Goal: Task Accomplishment & Management: Manage account settings

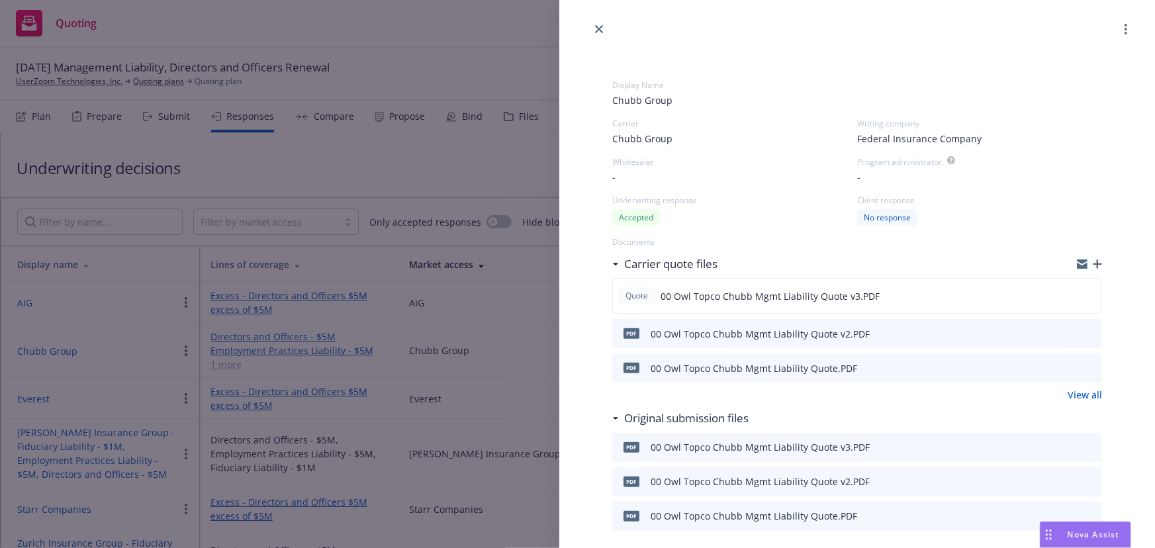
scroll to position [59, 0]
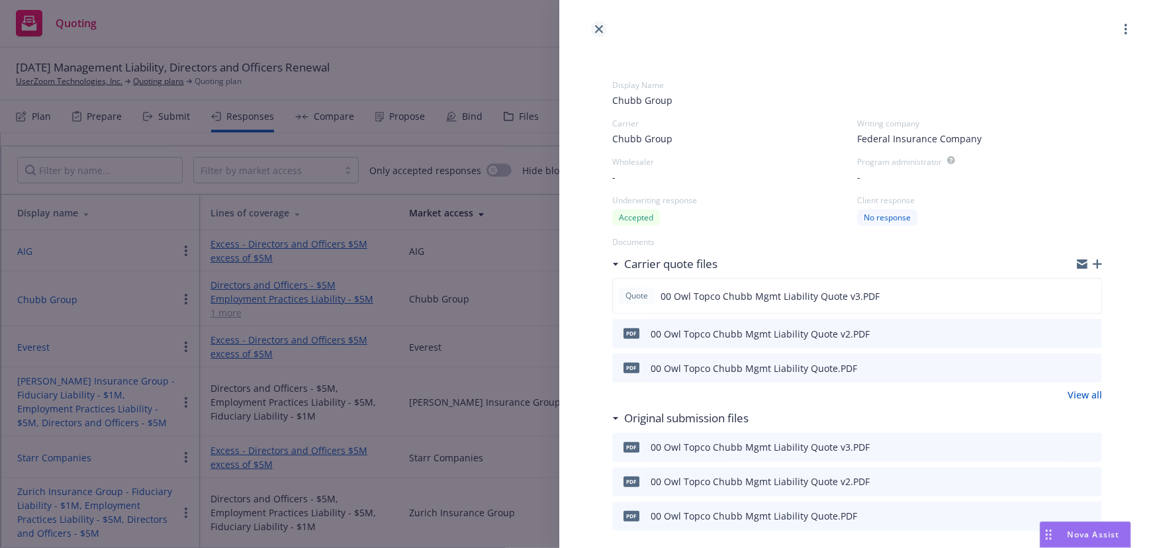
click at [595, 26] on icon "close" at bounding box center [599, 29] width 8 height 8
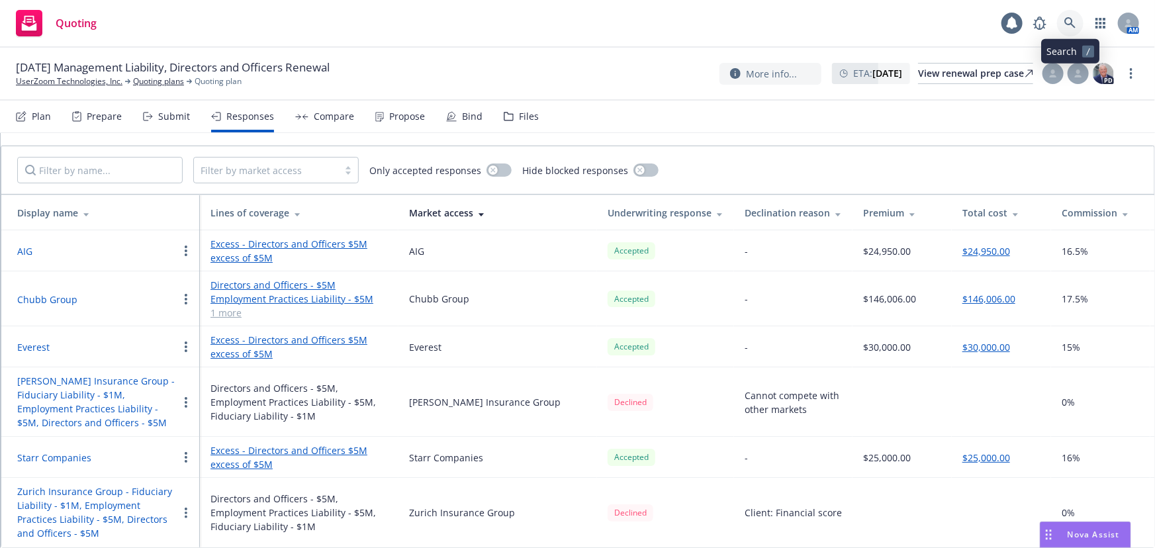
click at [1074, 26] on icon at bounding box center [1070, 22] width 11 height 11
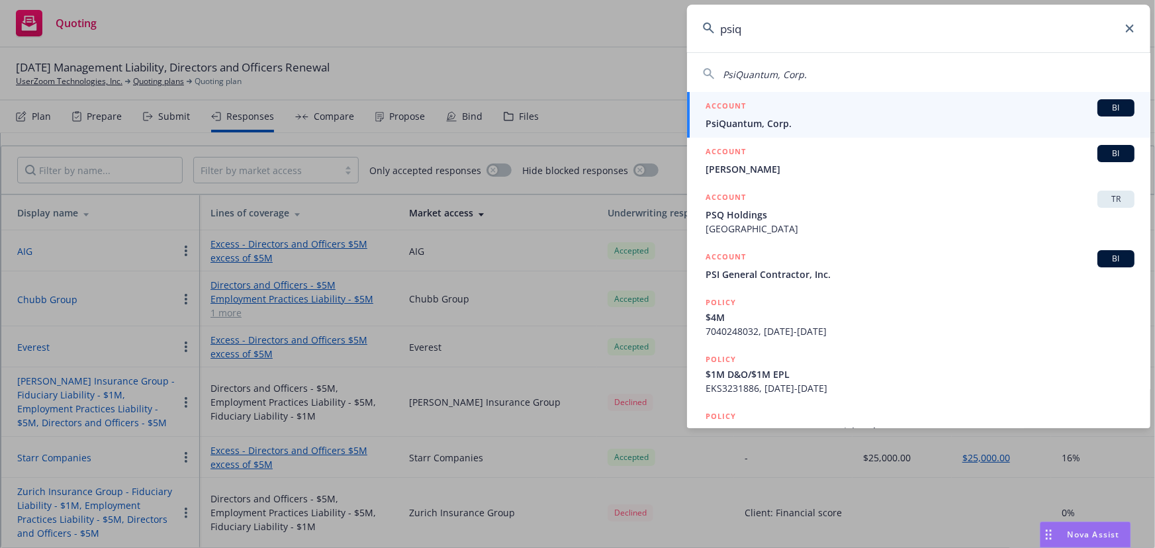
type input "psiq"
click at [802, 123] on span "PsiQuantum, Corp." at bounding box center [920, 124] width 429 height 14
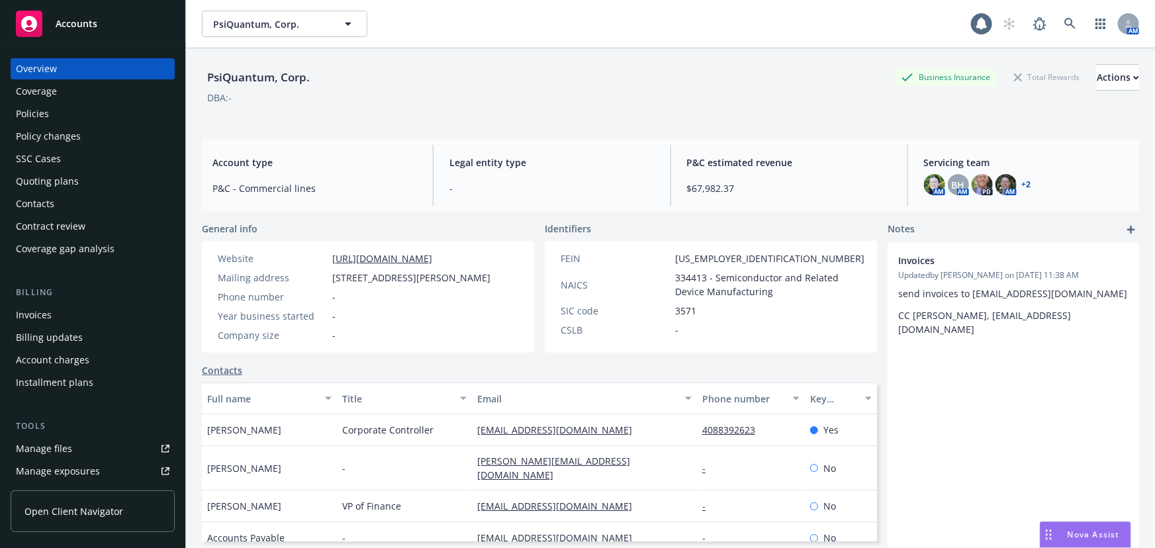
click at [102, 105] on div "Policies" at bounding box center [93, 113] width 154 height 21
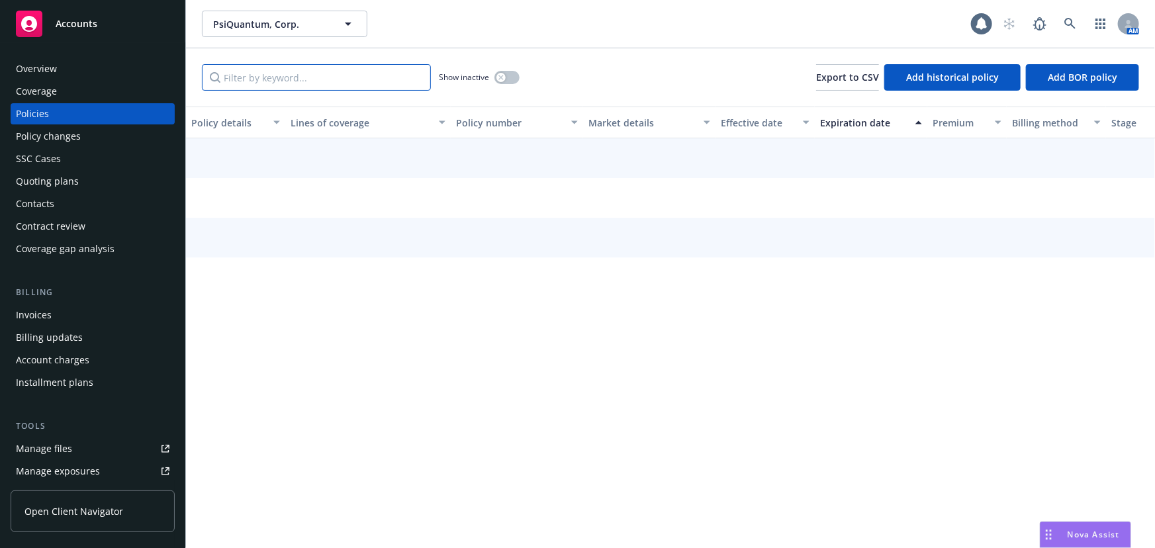
click at [377, 70] on input "Filter by keyword..." at bounding box center [316, 77] width 229 height 26
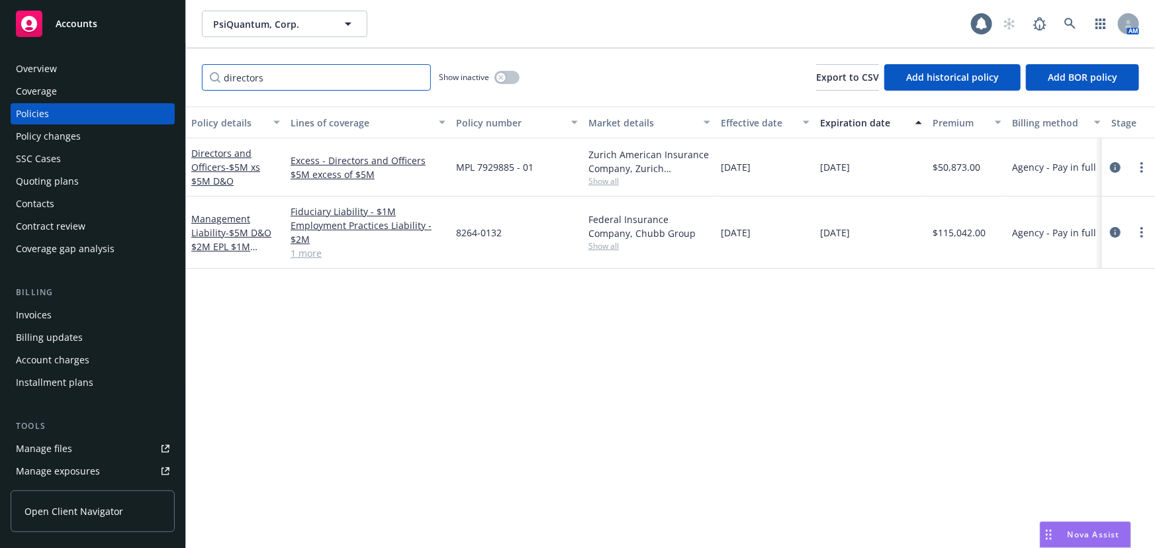
type input "directors"
click at [241, 232] on span "- $5M D&O $2M EPL $1M Fiduciary" at bounding box center [231, 246] width 80 height 40
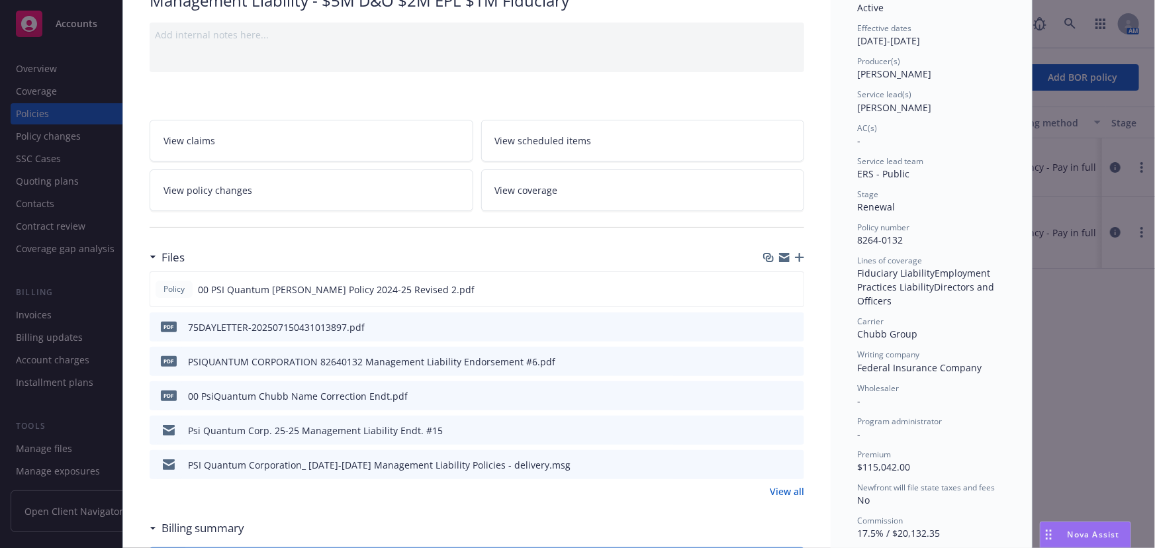
scroll to position [120, 0]
click at [793, 288] on button "preview file" at bounding box center [791, 288] width 15 height 12
drag, startPoint x: 1082, startPoint y: 252, endPoint x: 1084, endPoint y: 239, distance: 12.7
click at [1082, 252] on div "Policy Management Liability - $5M D&O $2M EPL $1M Fiduciary Add internal notes …" at bounding box center [577, 274] width 1155 height 548
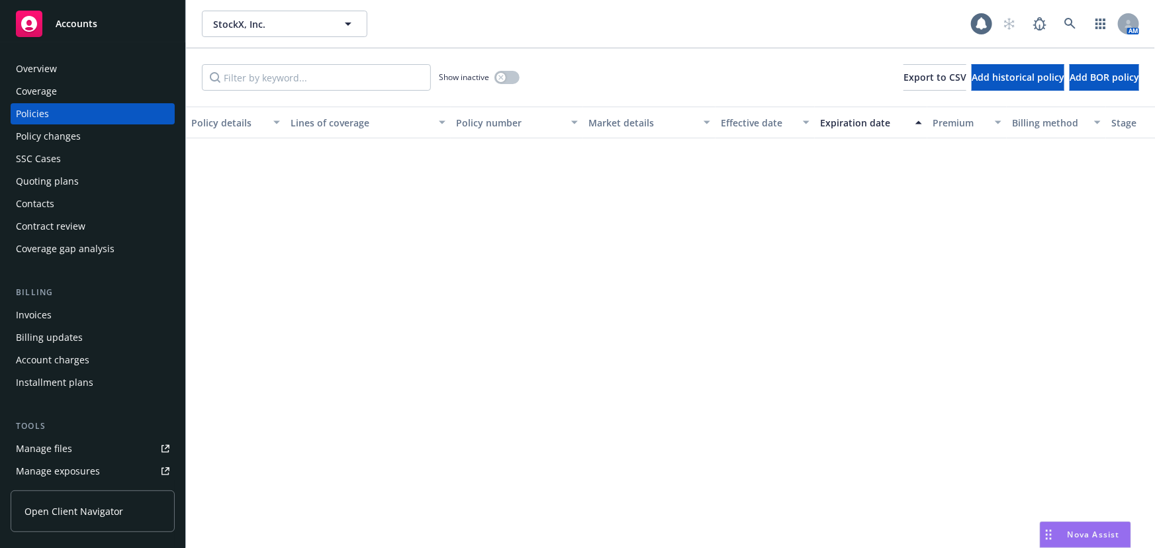
scroll to position [842, 0]
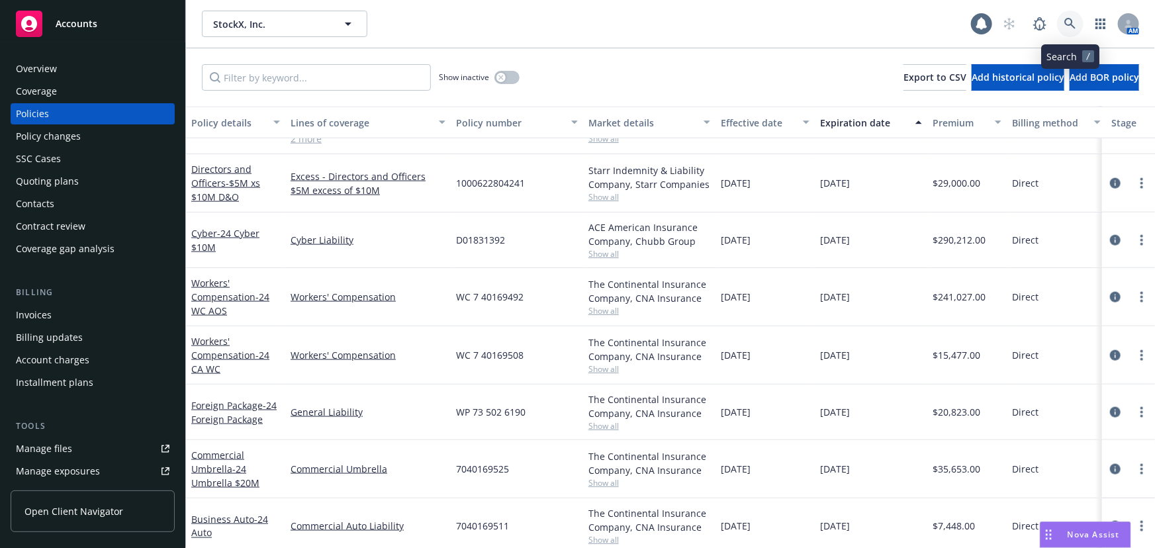
click at [1065, 27] on icon at bounding box center [1071, 24] width 12 height 12
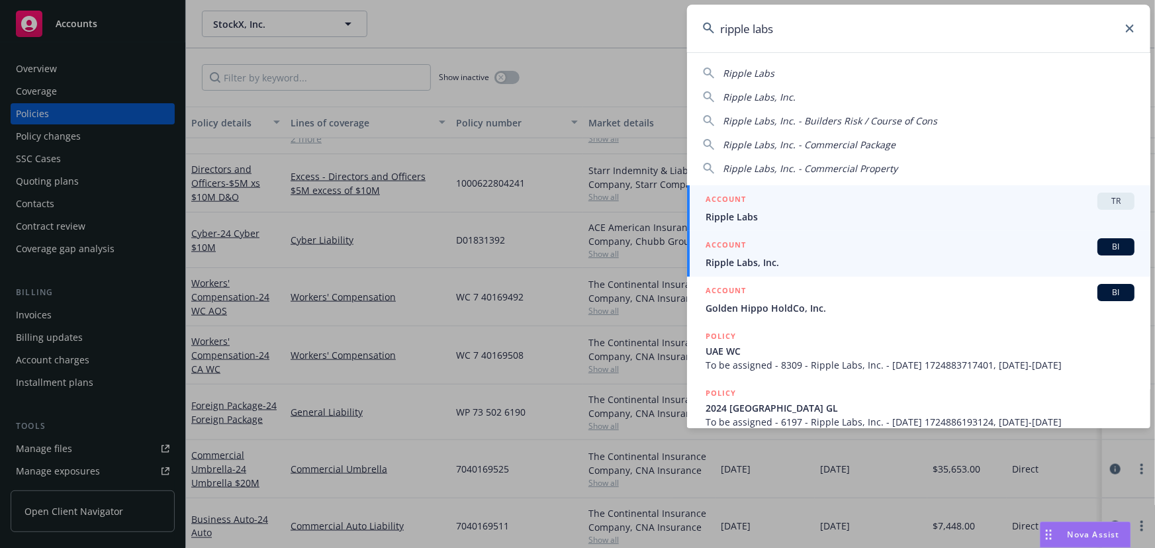
type input "ripple labs"
click at [781, 251] on div "ACCOUNT BI" at bounding box center [920, 246] width 429 height 17
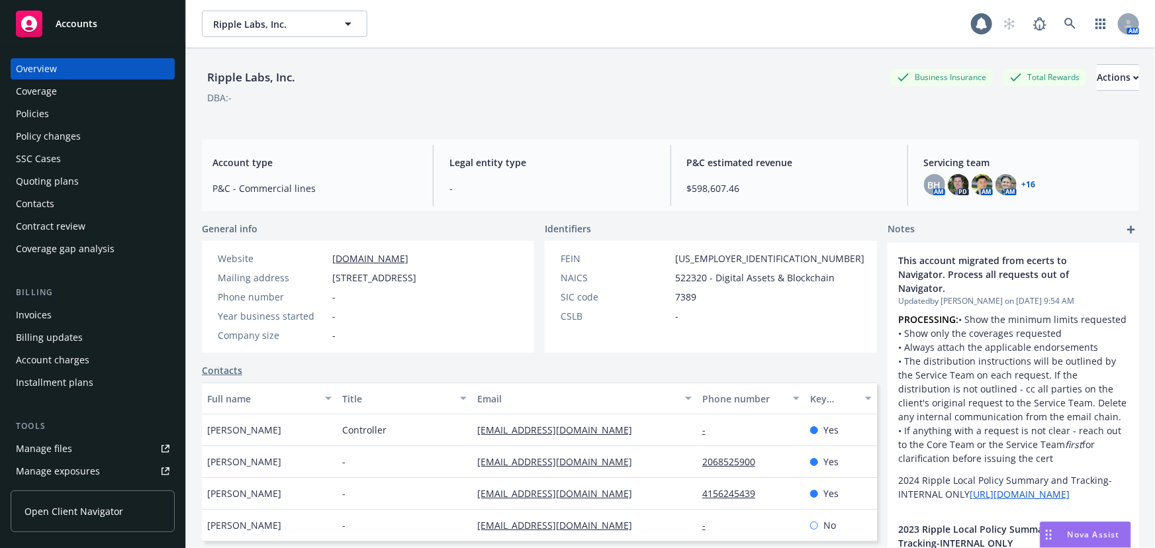
click at [85, 173] on div "Quoting plans" at bounding box center [93, 181] width 154 height 21
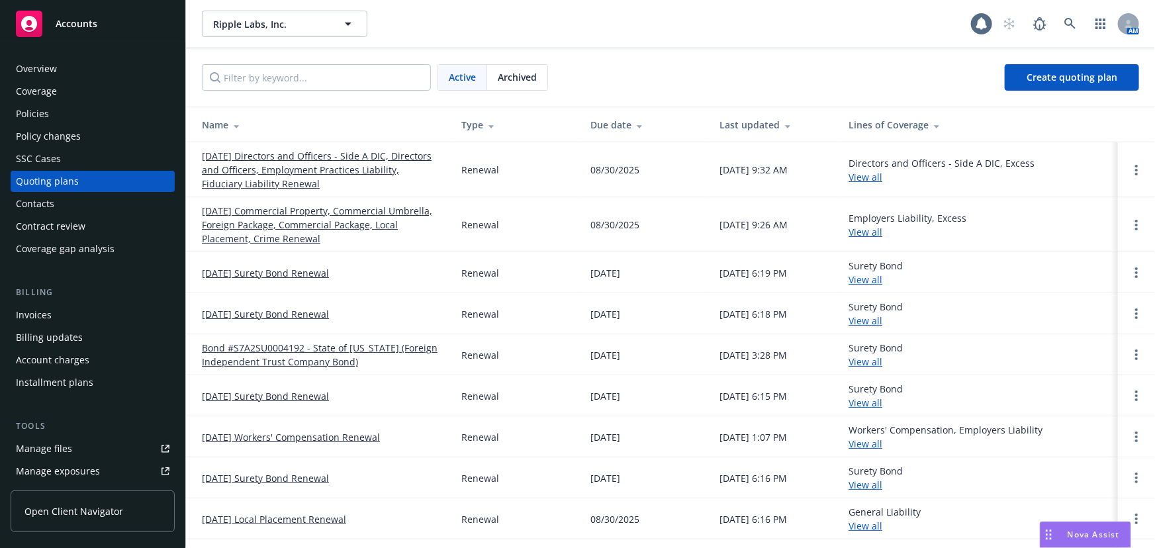
click at [332, 163] on link "[DATE] Directors and Officers - Side A DIC, Directors and Officers, Employment …" at bounding box center [321, 170] width 238 height 42
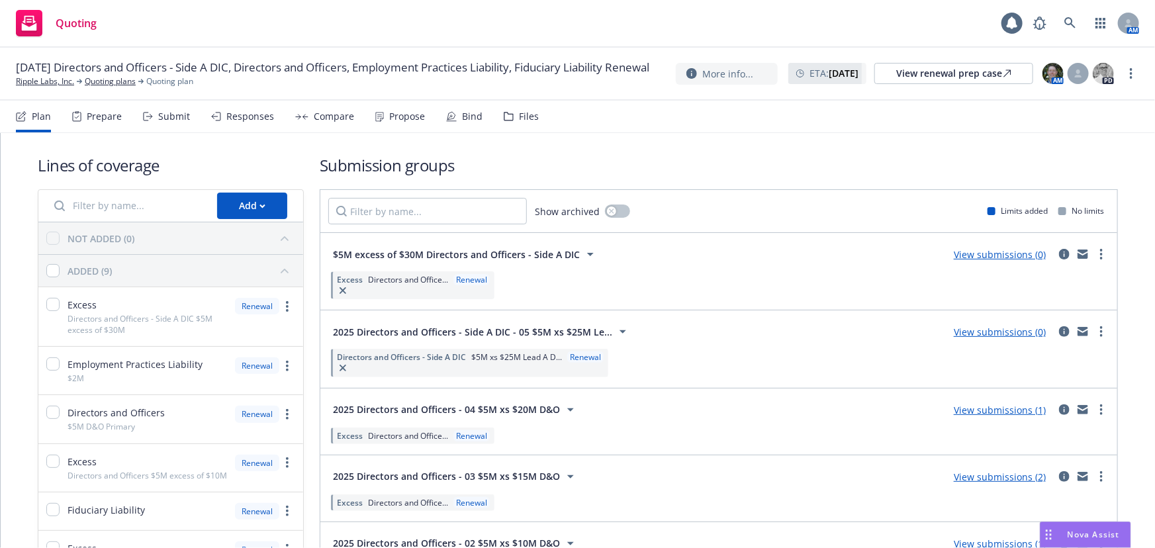
click at [256, 117] on div "Responses" at bounding box center [250, 116] width 48 height 11
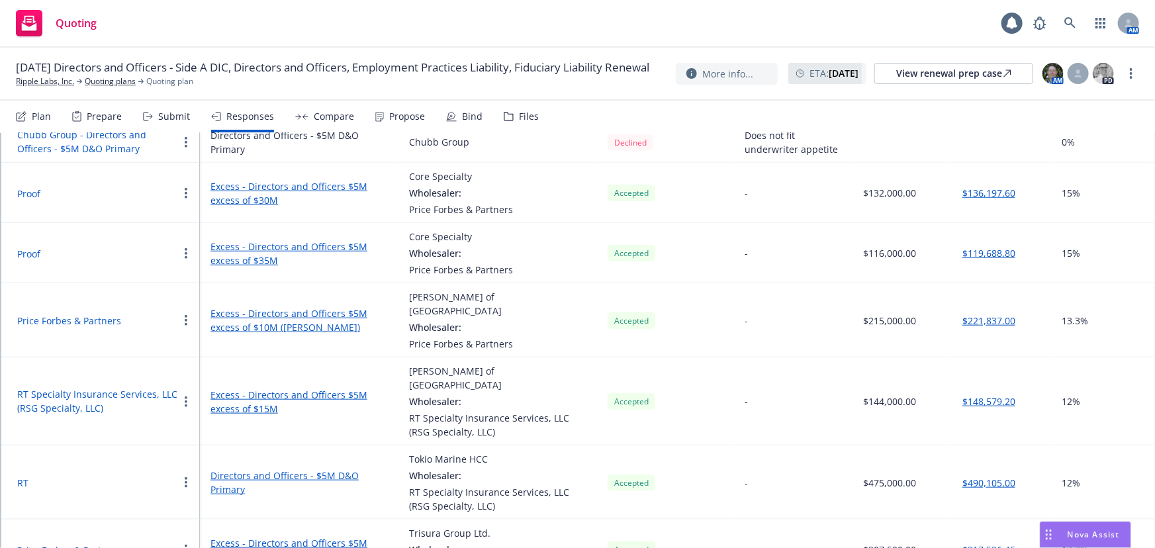
scroll to position [762, 0]
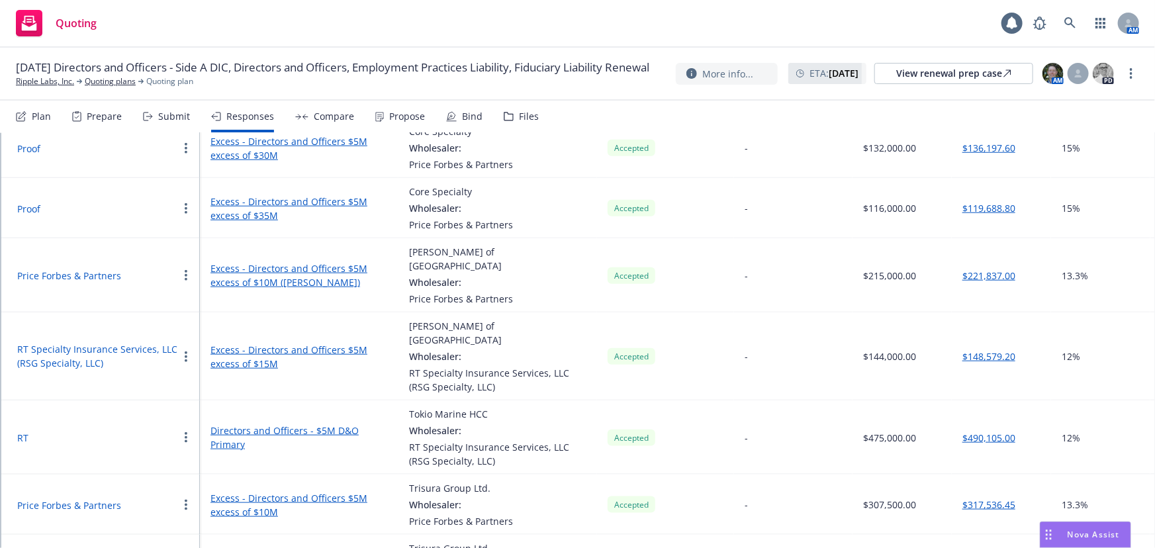
click at [21, 202] on button "Proof" at bounding box center [28, 209] width 23 height 14
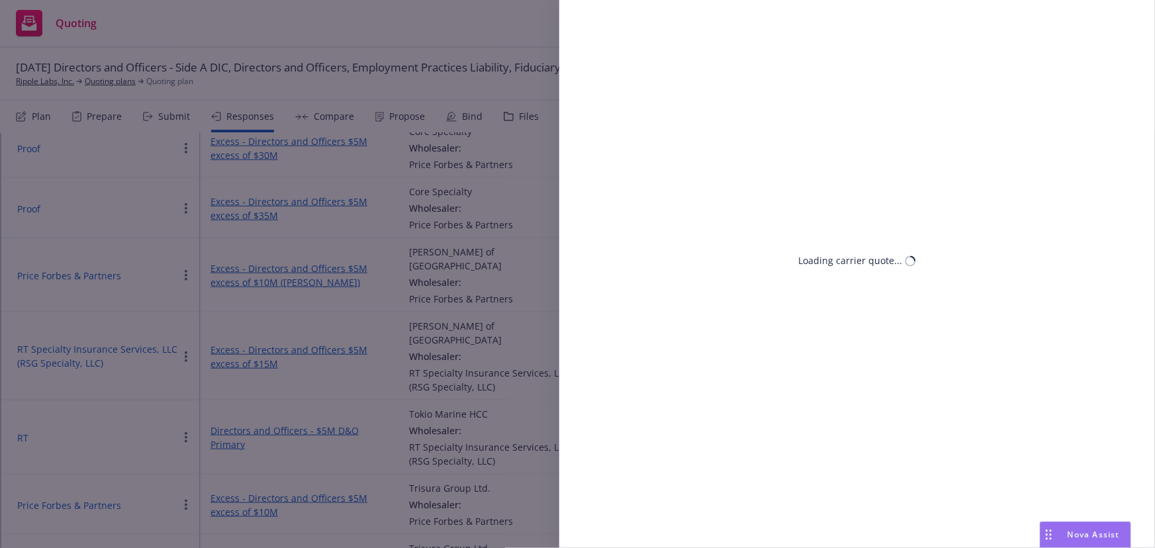
select select "CA"
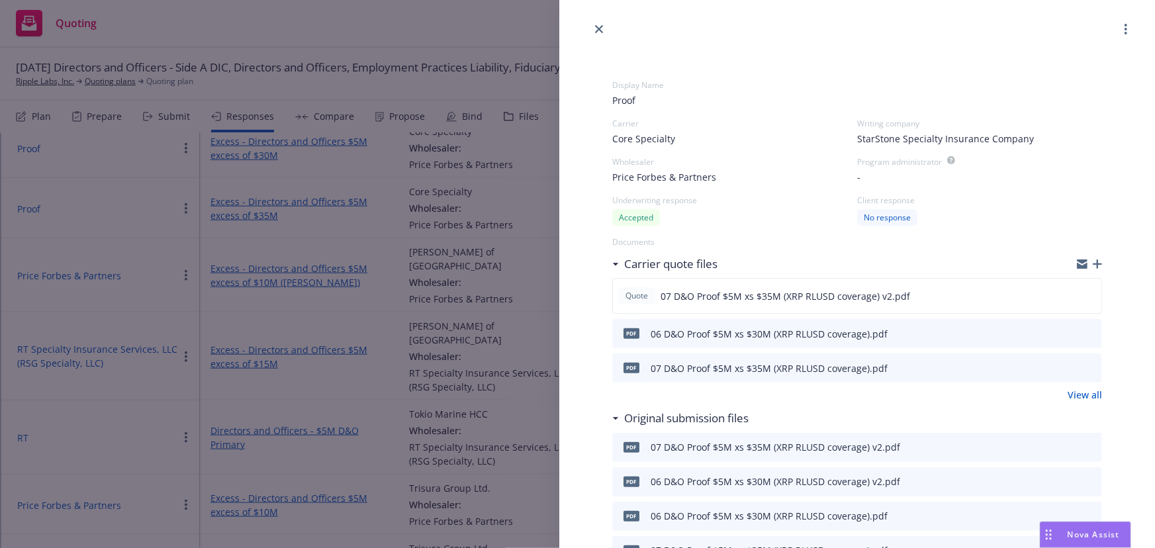
click at [1119, 36] on button "button" at bounding box center [1126, 29] width 16 height 16
click at [604, 31] on link "close" at bounding box center [599, 29] width 16 height 16
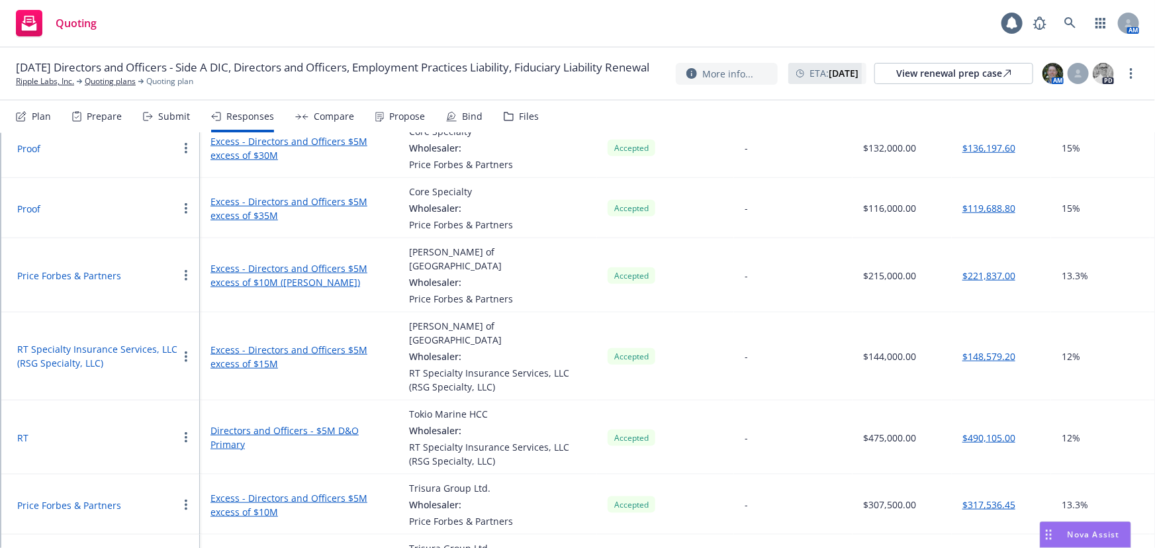
click at [158, 113] on div "Submit" at bounding box center [174, 116] width 32 height 11
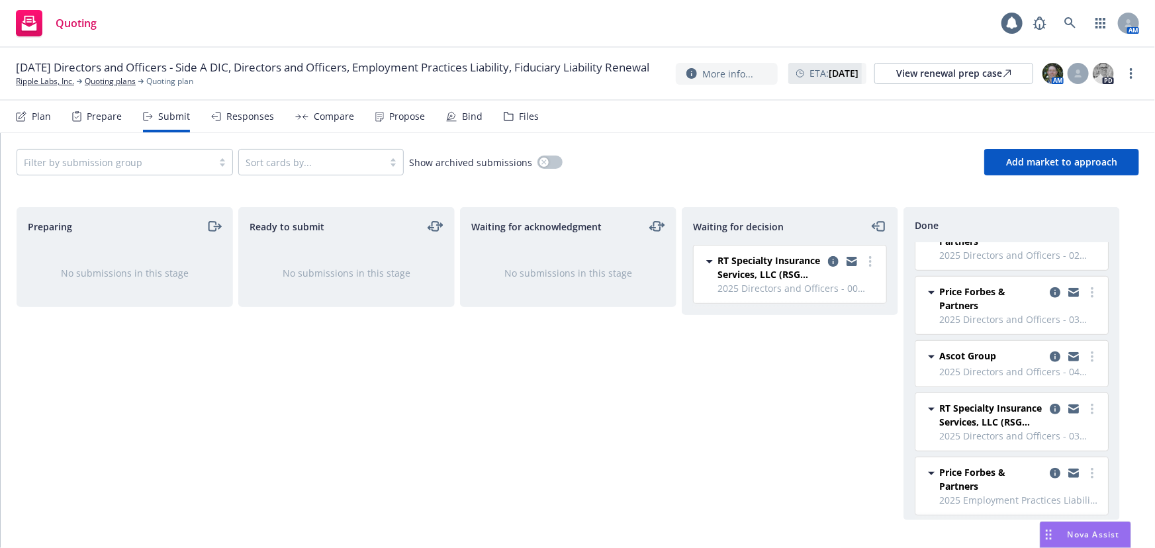
scroll to position [425, 0]
click at [1050, 464] on icon "copy logging email" at bounding box center [1055, 469] width 11 height 11
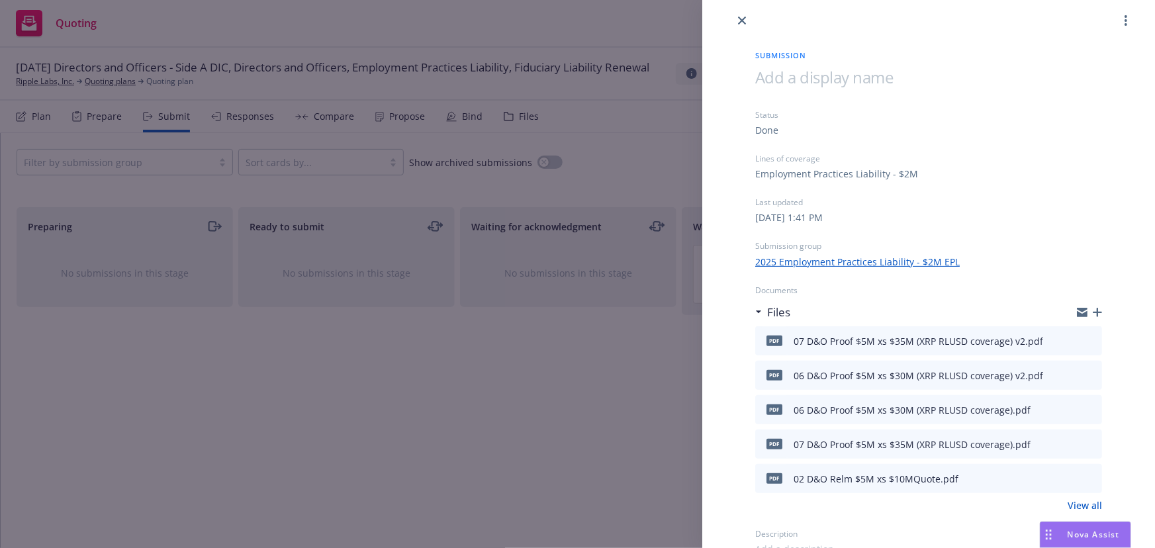
scroll to position [16, 0]
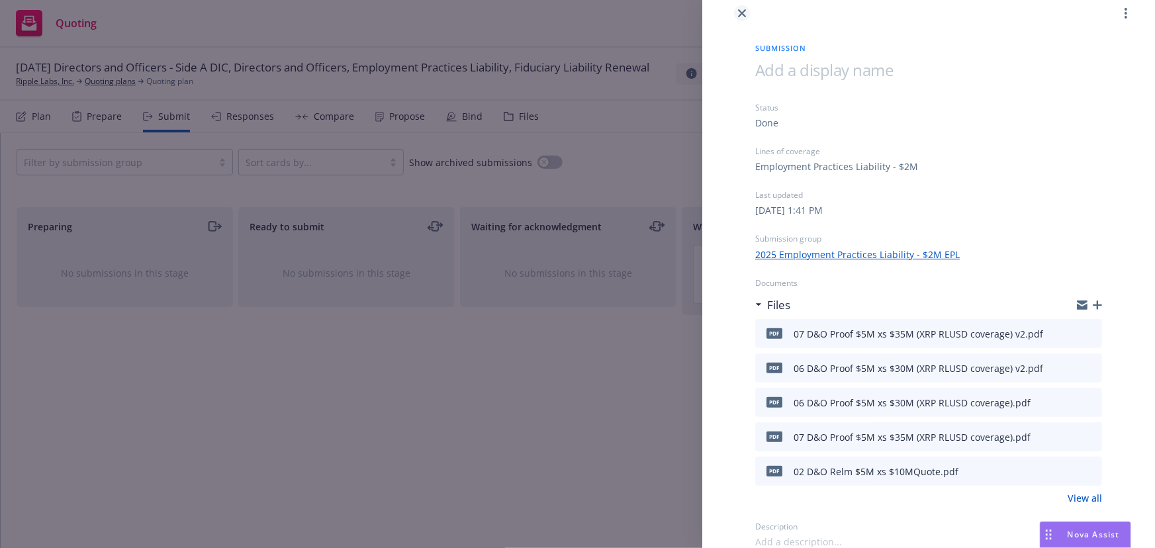
click at [739, 15] on icon "close" at bounding box center [742, 13] width 8 height 8
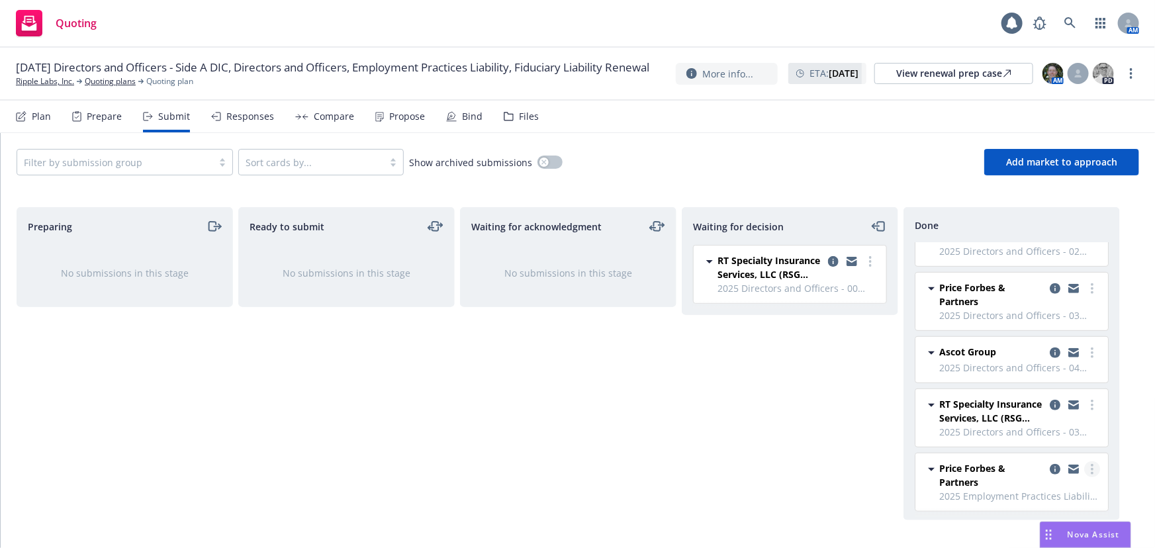
click at [1091, 472] on circle "more" at bounding box center [1092, 473] width 3 height 3
click at [996, 470] on span "Price Forbes & Partners" at bounding box center [991, 475] width 105 height 28
click at [1051, 467] on icon "copy logging email" at bounding box center [1055, 469] width 11 height 11
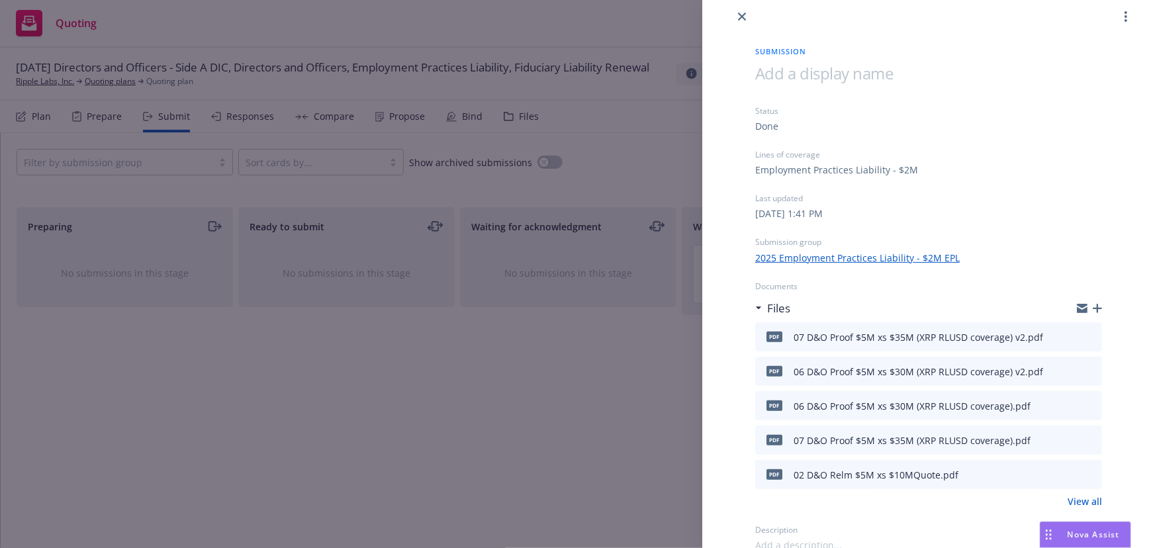
scroll to position [16, 0]
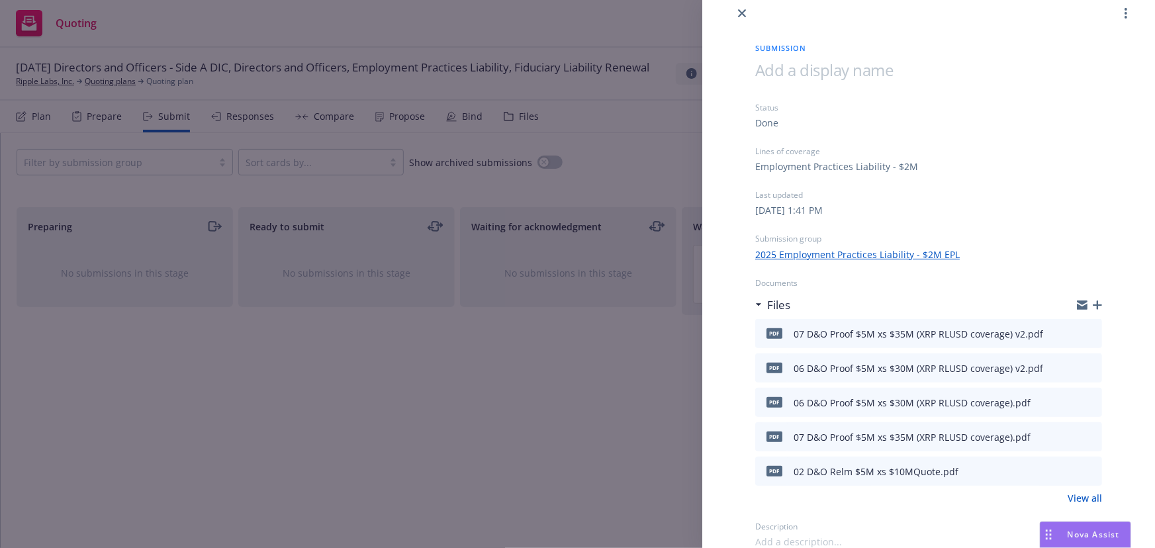
click at [808, 61] on span at bounding box center [824, 70] width 138 height 22
click at [724, 190] on div "Submission Proof Status Done Lines of coverage Employment Practices Liability -…" at bounding box center [928, 285] width 453 height 528
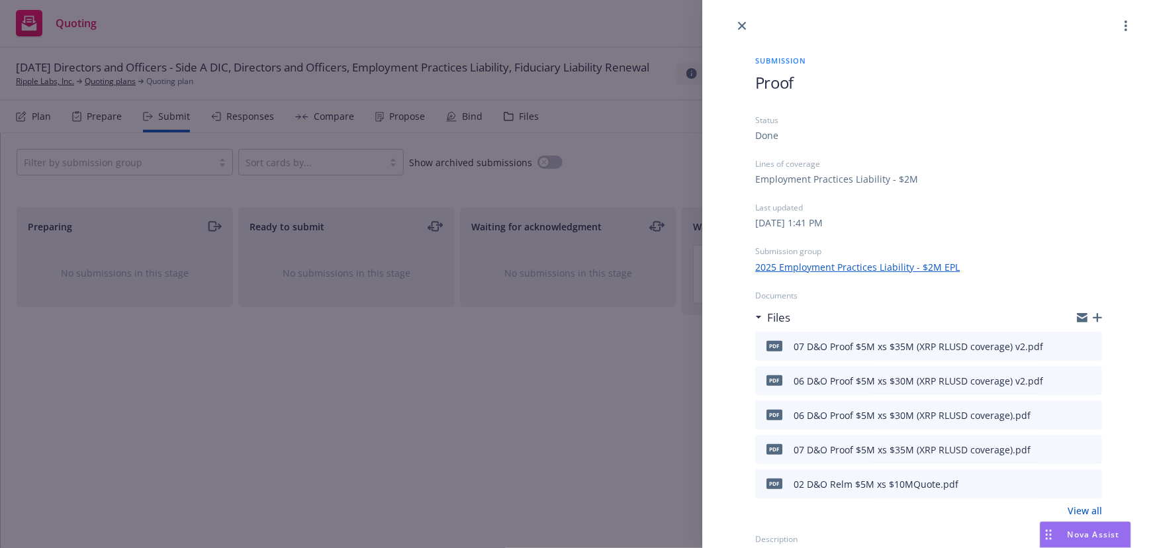
scroll to position [0, 0]
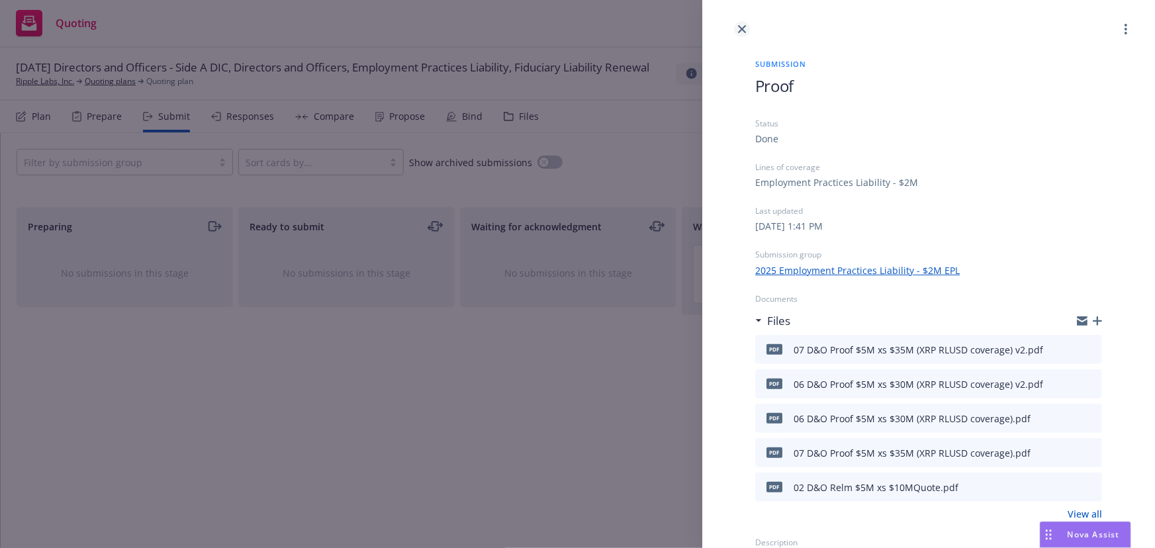
click at [741, 29] on icon "close" at bounding box center [742, 29] width 8 height 8
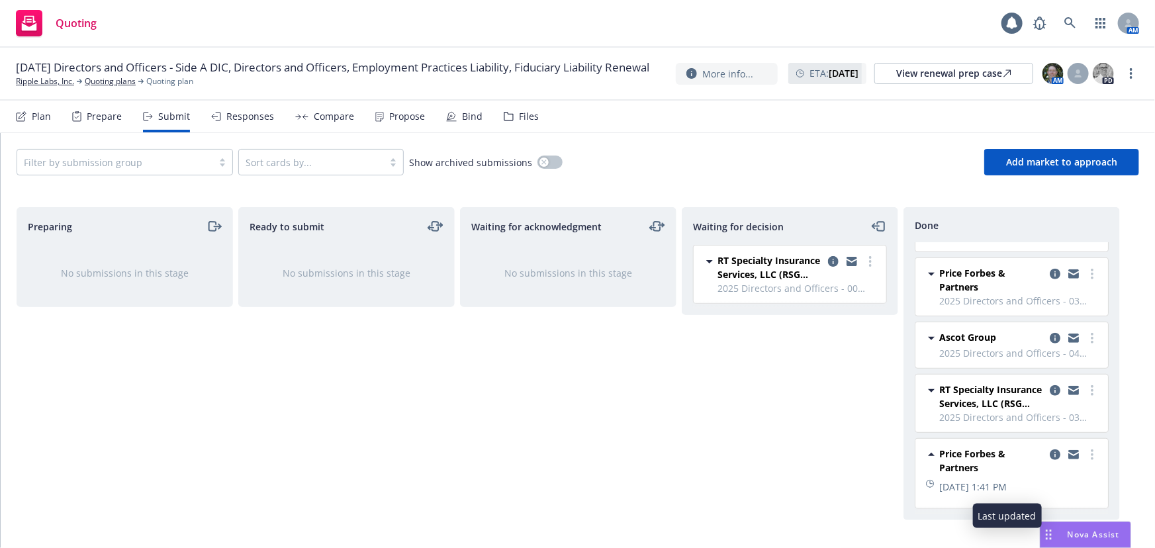
scroll to position [451, 0]
click at [1050, 450] on icon "copy logging email" at bounding box center [1055, 455] width 11 height 11
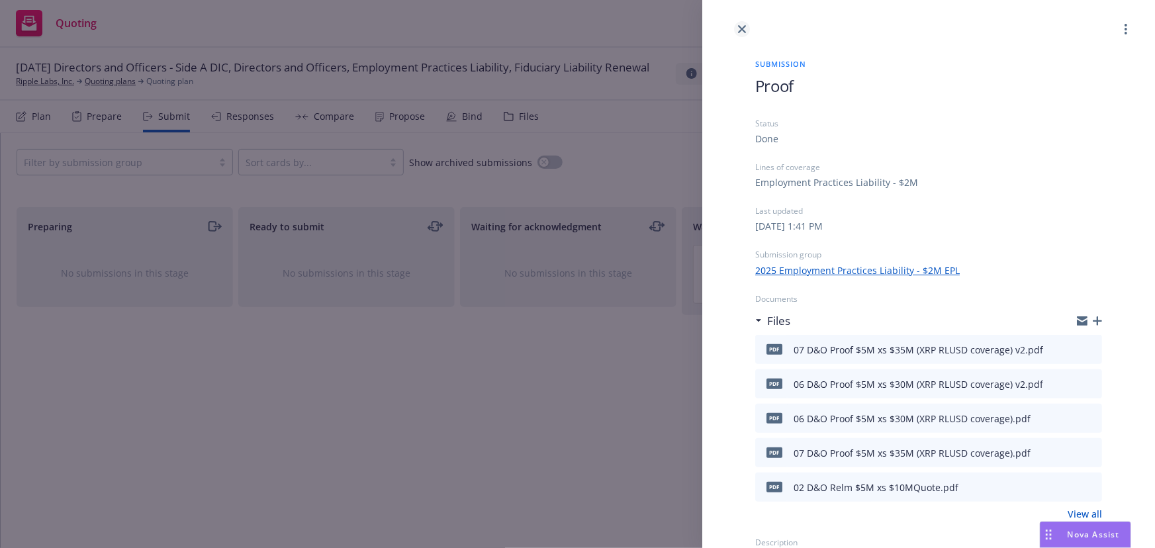
click at [745, 26] on icon "close" at bounding box center [742, 29] width 8 height 8
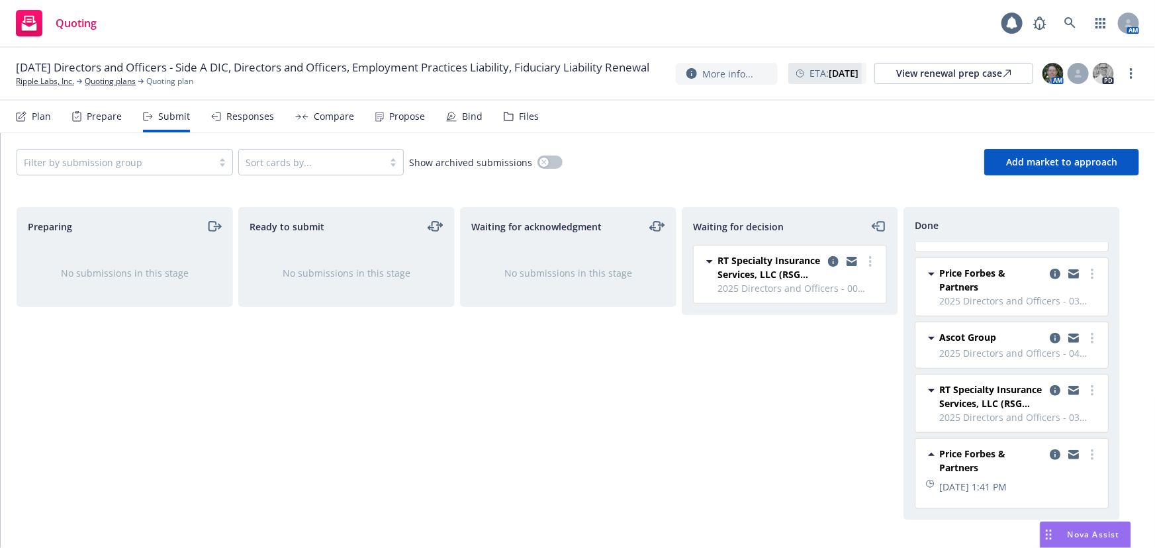
click at [962, 447] on span "Price Forbes & Partners" at bounding box center [991, 461] width 105 height 28
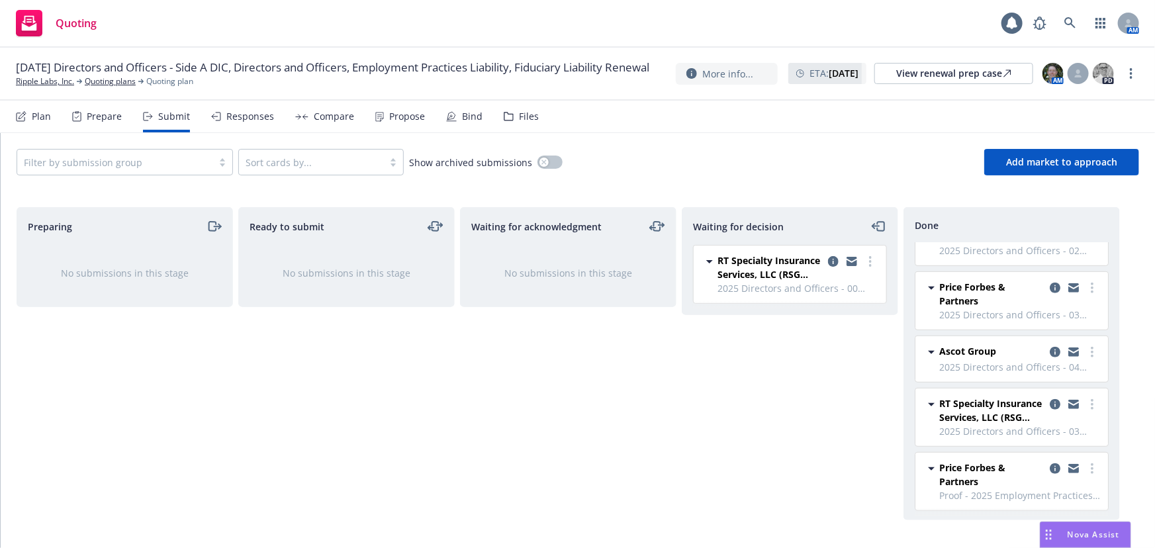
scroll to position [425, 0]
click at [1086, 470] on link "more" at bounding box center [1092, 469] width 16 height 16
click at [1061, 330] on span "Move back one step" at bounding box center [1019, 333] width 120 height 13
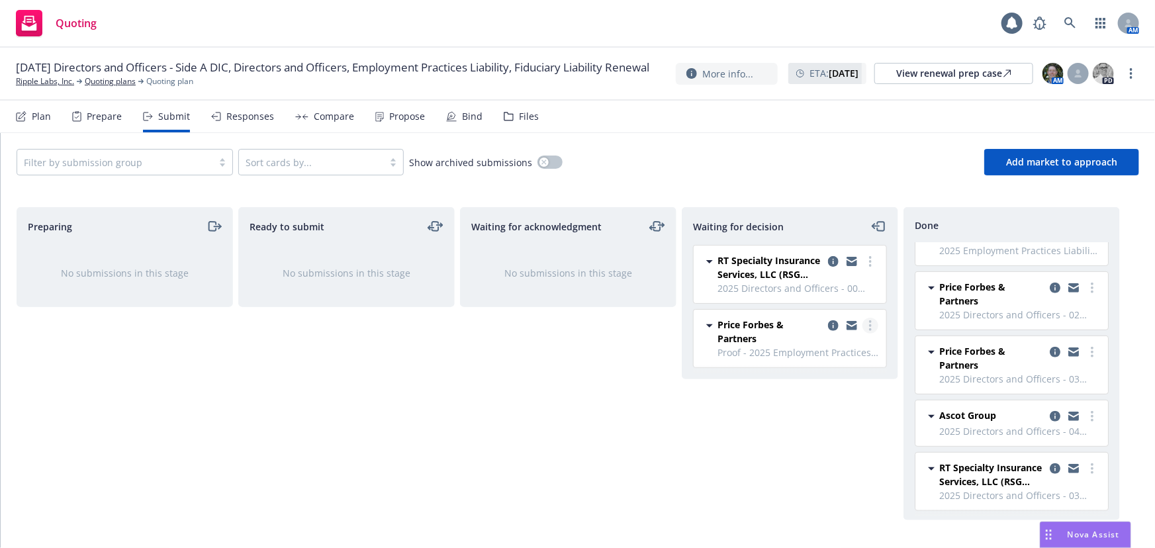
click at [873, 326] on link "more" at bounding box center [871, 326] width 16 height 16
click at [735, 322] on span "Price Forbes & Partners" at bounding box center [770, 332] width 105 height 28
click at [834, 325] on icon "copy logging email" at bounding box center [833, 325] width 11 height 11
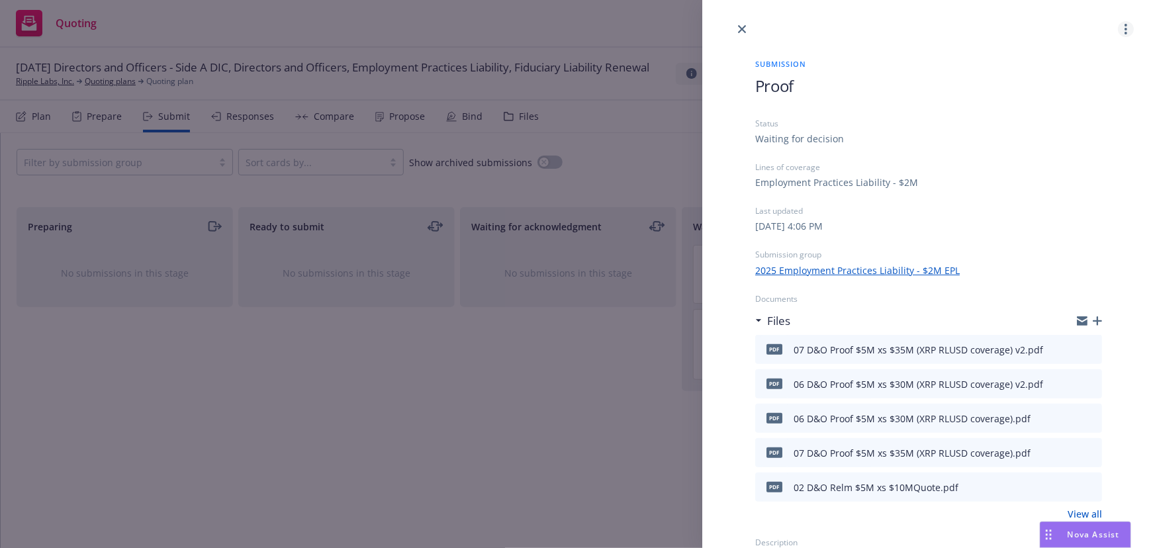
click at [1118, 30] on link "more" at bounding box center [1126, 29] width 16 height 16
click at [1071, 60] on span "View case" at bounding box center [1043, 61] width 75 height 13
click at [787, 73] on div "Submission" at bounding box center [928, 66] width 347 height 17
click at [1078, 511] on link "View all" at bounding box center [1085, 514] width 34 height 14
click at [743, 30] on icon "close" at bounding box center [742, 29] width 8 height 8
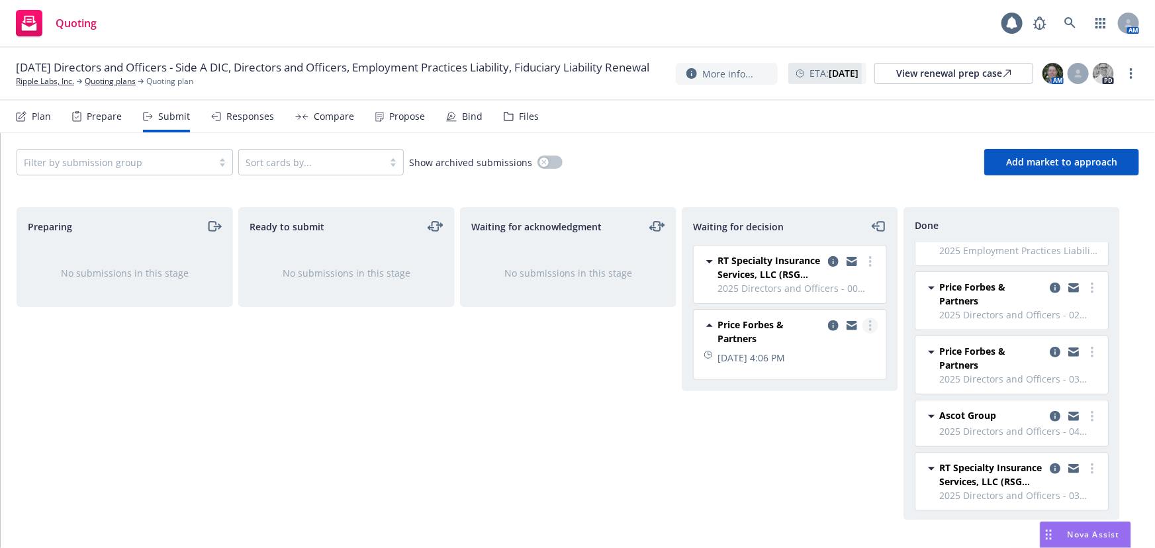
click at [874, 327] on link "more" at bounding box center [871, 326] width 16 height 16
click at [845, 384] on link "Move to done" at bounding box center [811, 379] width 132 height 26
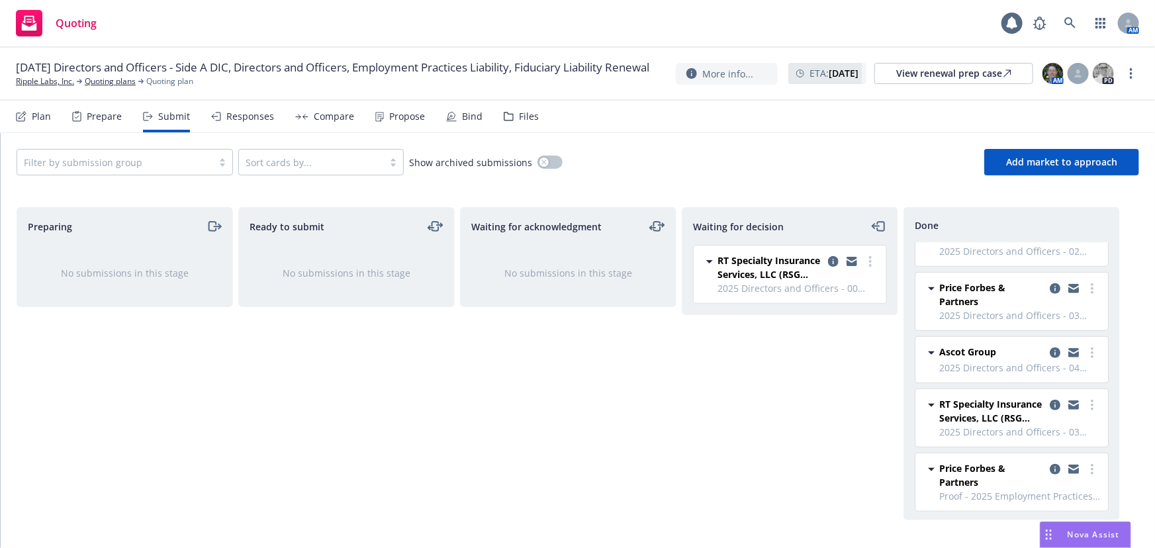
click at [454, 121] on div "Bind" at bounding box center [464, 117] width 36 height 32
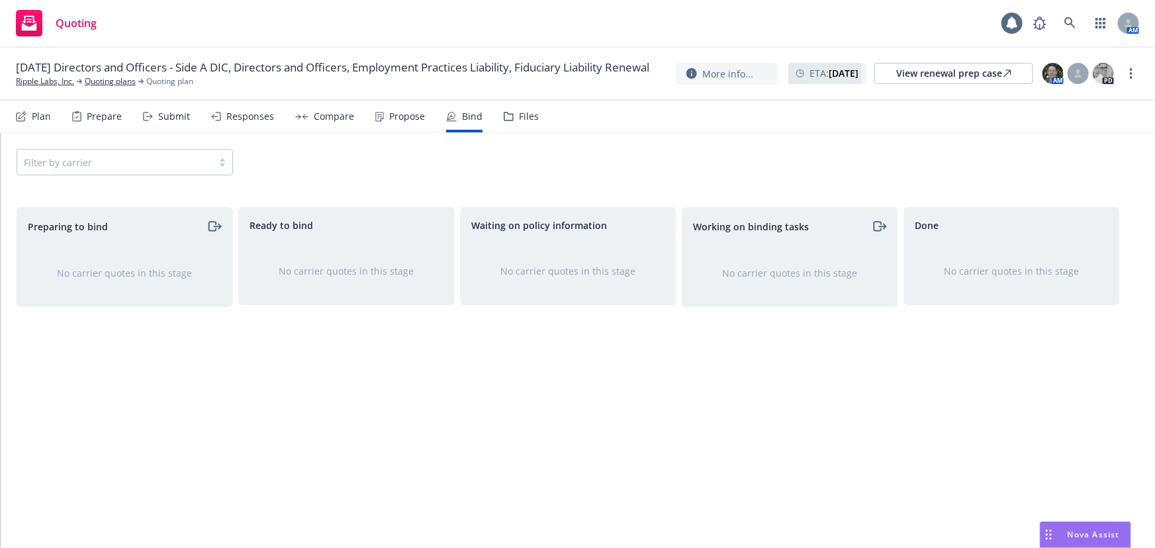
click at [407, 117] on div "Propose" at bounding box center [407, 116] width 36 height 11
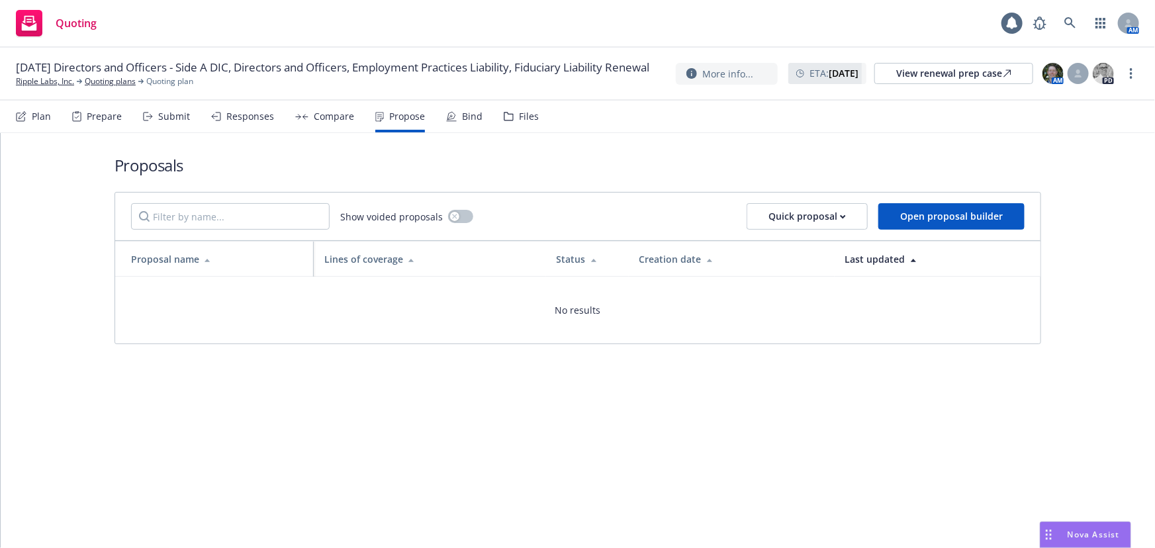
click at [244, 119] on div "Responses" at bounding box center [250, 116] width 48 height 11
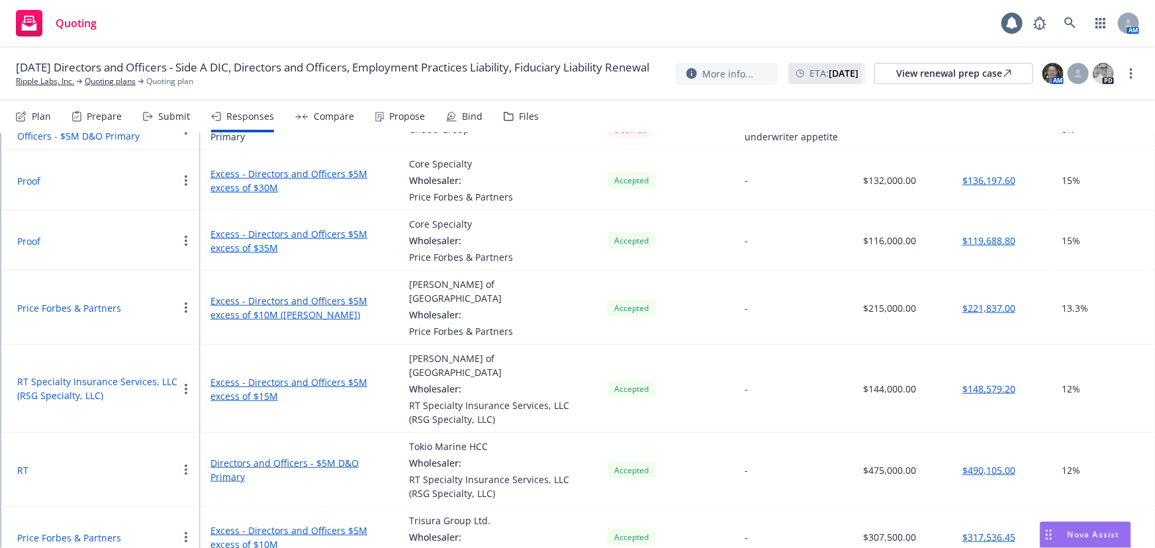
scroll to position [762, 0]
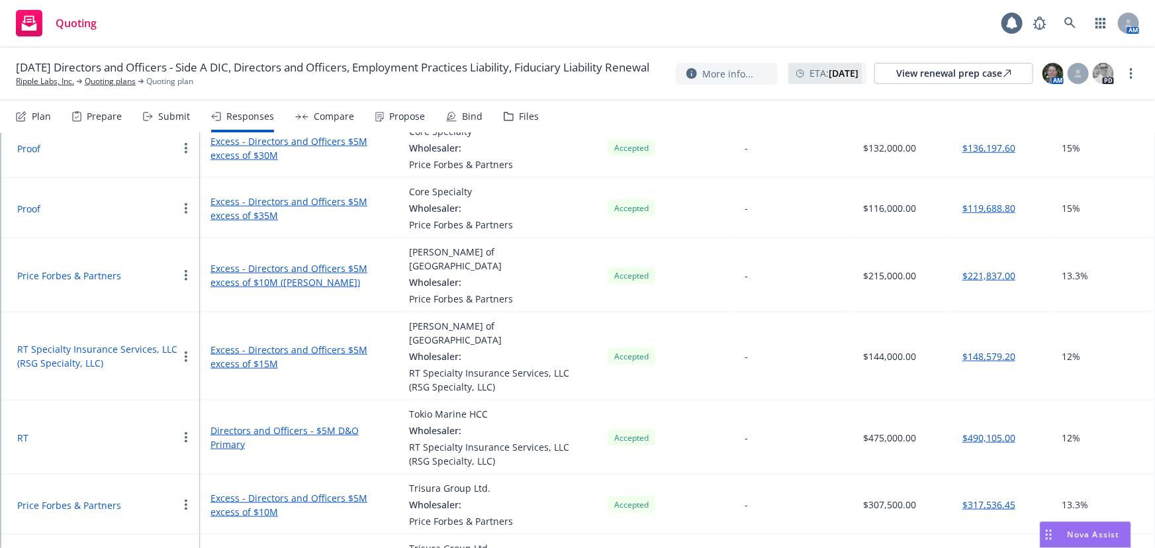
click at [33, 202] on button "Proof" at bounding box center [28, 209] width 23 height 14
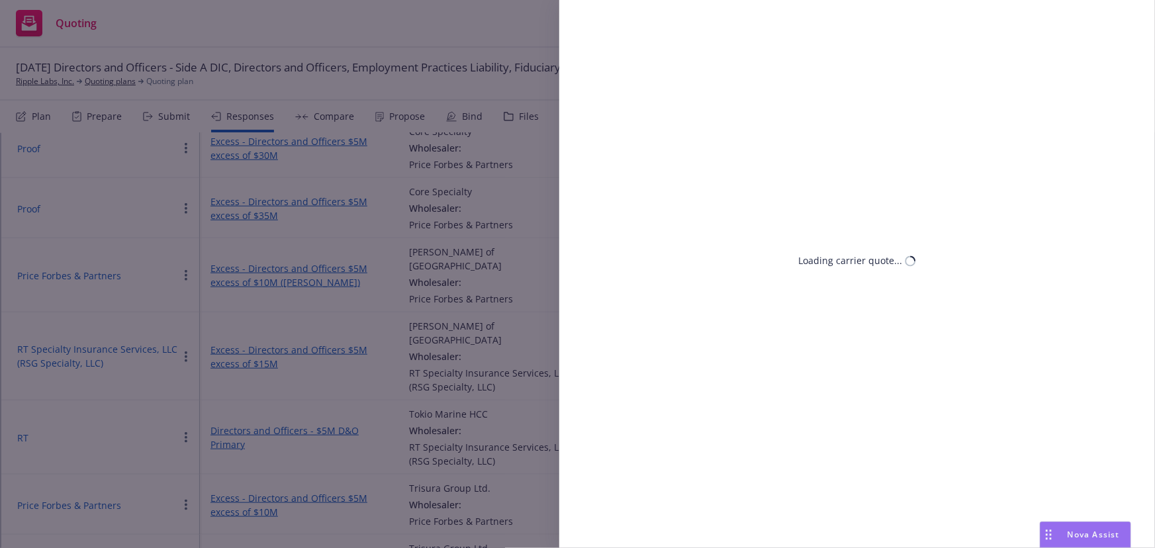
select select "CA"
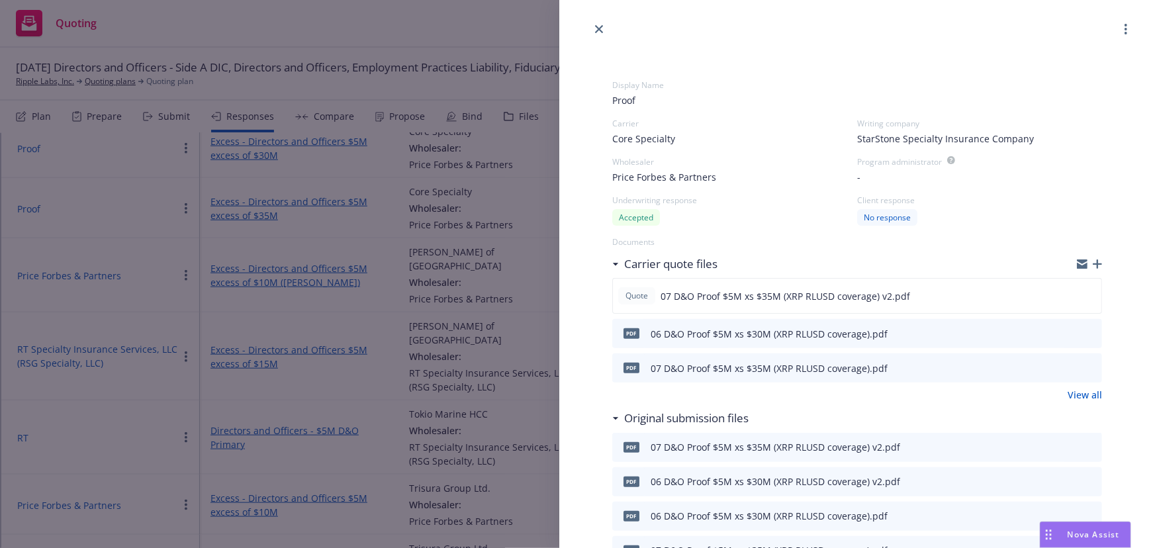
click at [1122, 31] on button "button" at bounding box center [1126, 29] width 16 height 16
click at [670, 172] on span "Price Forbes & Partners" at bounding box center [664, 177] width 104 height 14
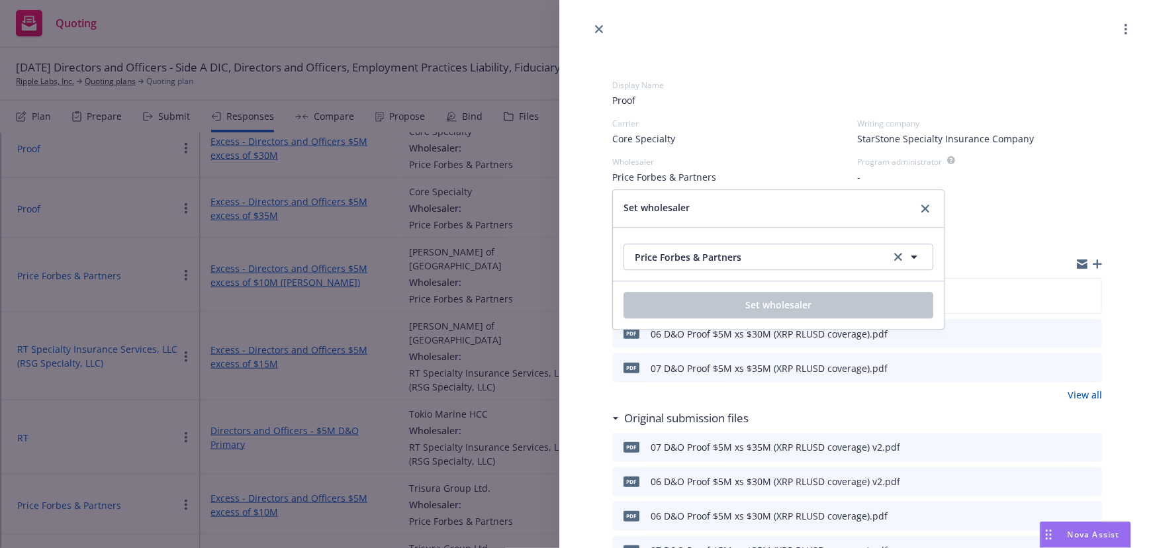
click at [673, 207] on span "Set wholesaler" at bounding box center [657, 209] width 66 height 16
click at [931, 208] on link "close" at bounding box center [926, 209] width 16 height 16
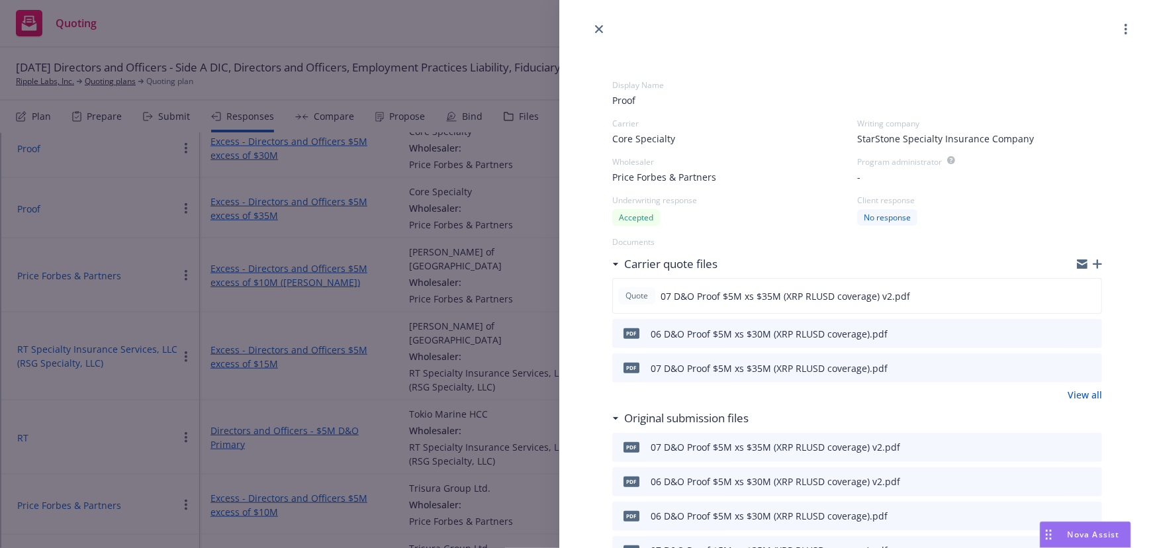
click at [698, 177] on span "Price Forbes & Partners" at bounding box center [664, 177] width 104 height 14
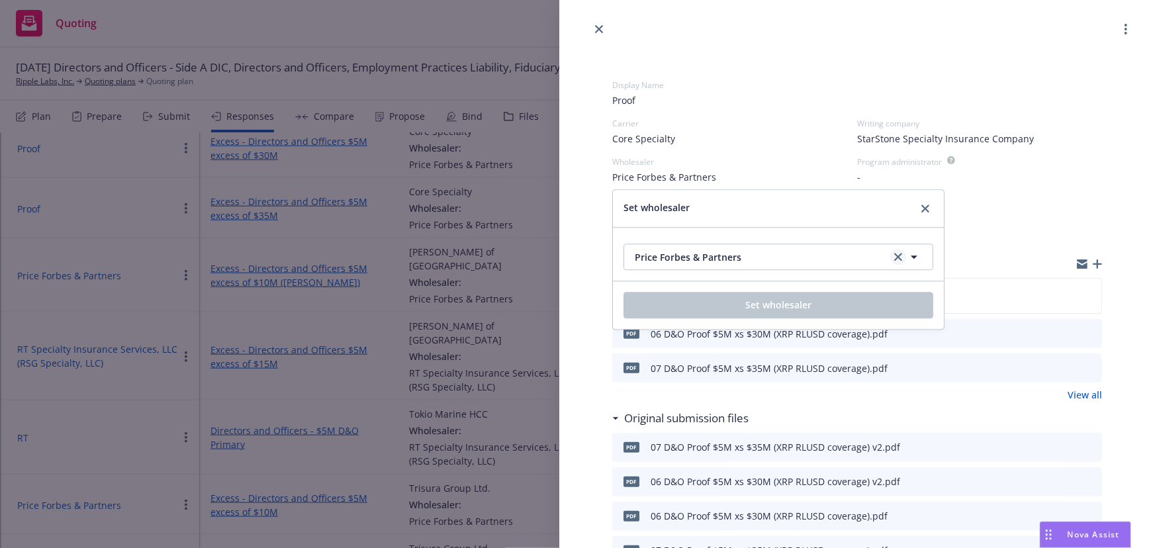
click at [896, 255] on icon "clear selection" at bounding box center [898, 257] width 8 height 8
click at [892, 258] on button "Nothing selected" at bounding box center [779, 257] width 310 height 26
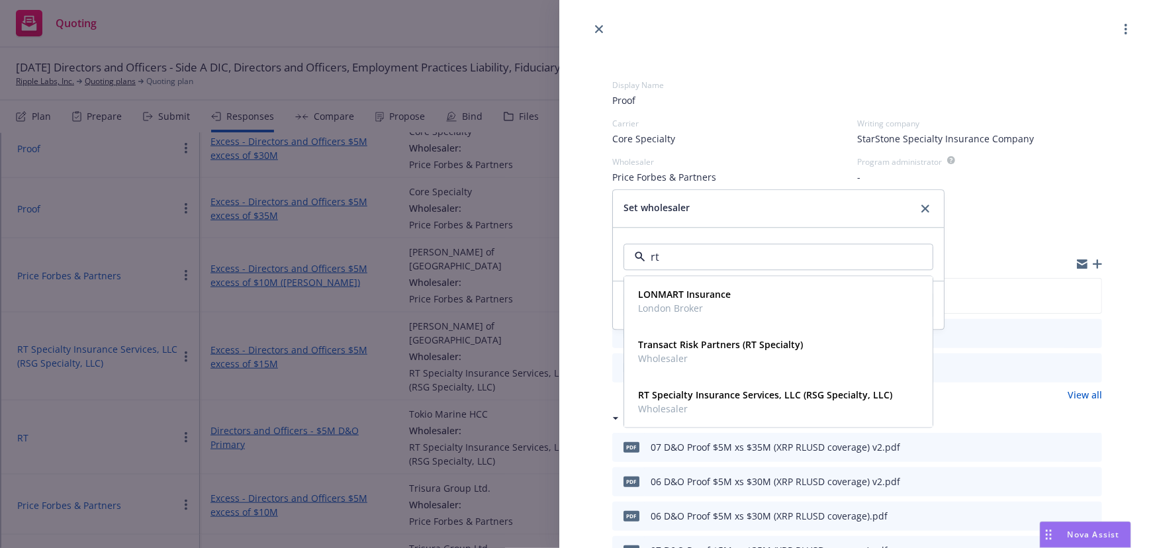
type input "rt s"
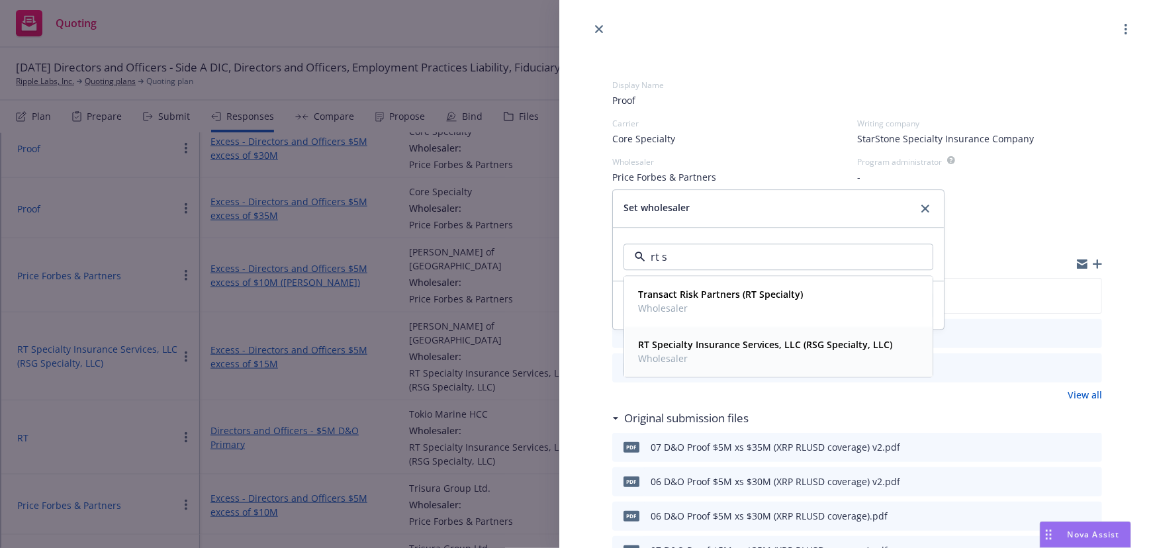
click at [816, 344] on strong "RT Specialty Insurance Services, LLC (RSG Specialty, LLC)" at bounding box center [765, 345] width 254 height 13
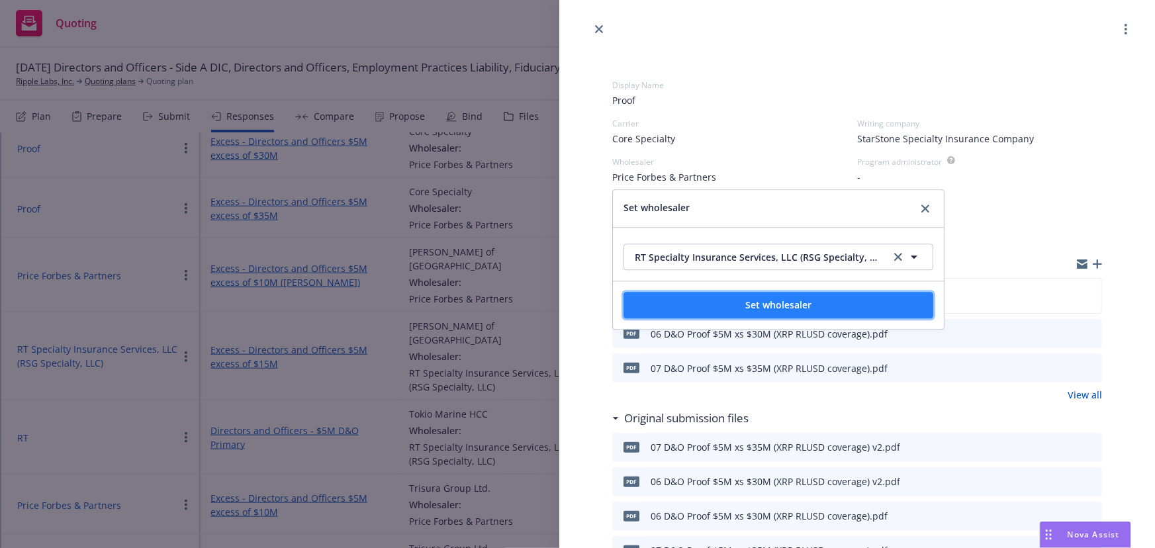
click at [847, 301] on button "Set wholesaler" at bounding box center [779, 305] width 310 height 26
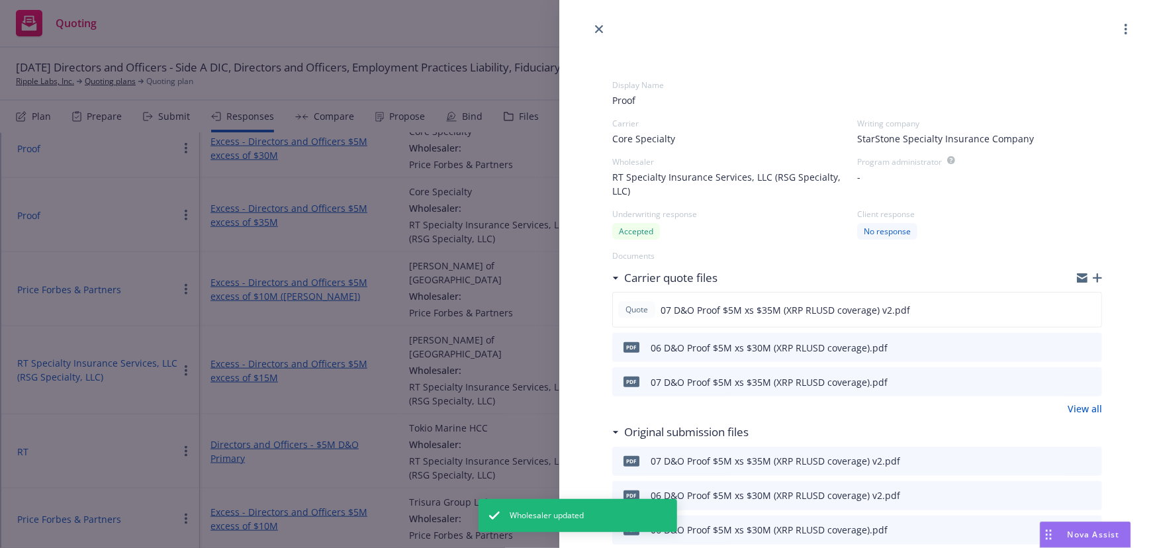
click at [782, 175] on span "RT Specialty Insurance Services, LLC (RSG Specialty, LLC)" at bounding box center [734, 184] width 245 height 28
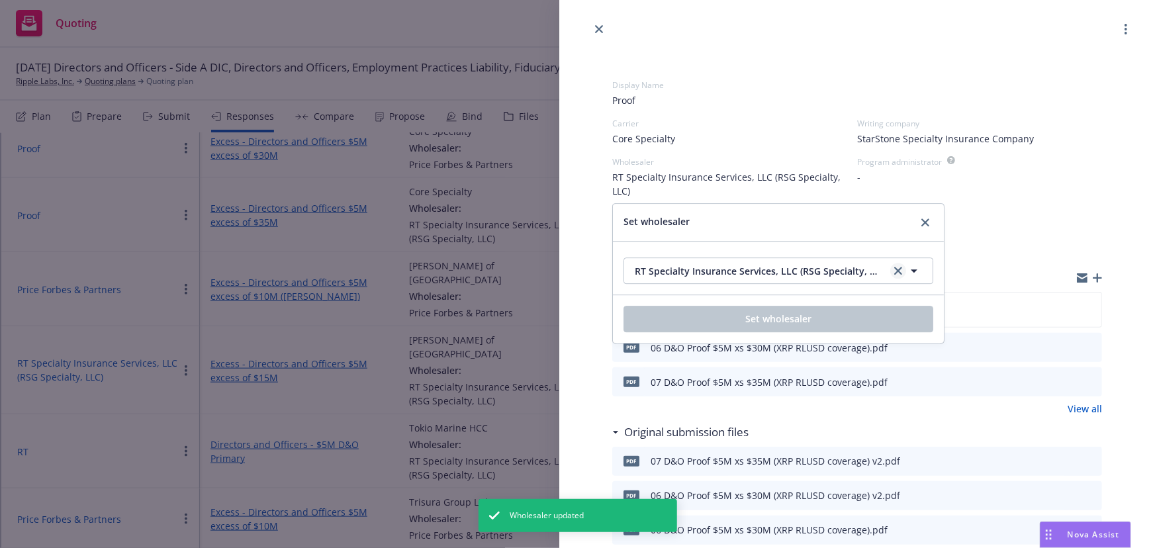
click at [893, 269] on link "clear selection" at bounding box center [898, 271] width 16 height 16
click at [823, 271] on button "Nothing selected" at bounding box center [779, 271] width 310 height 26
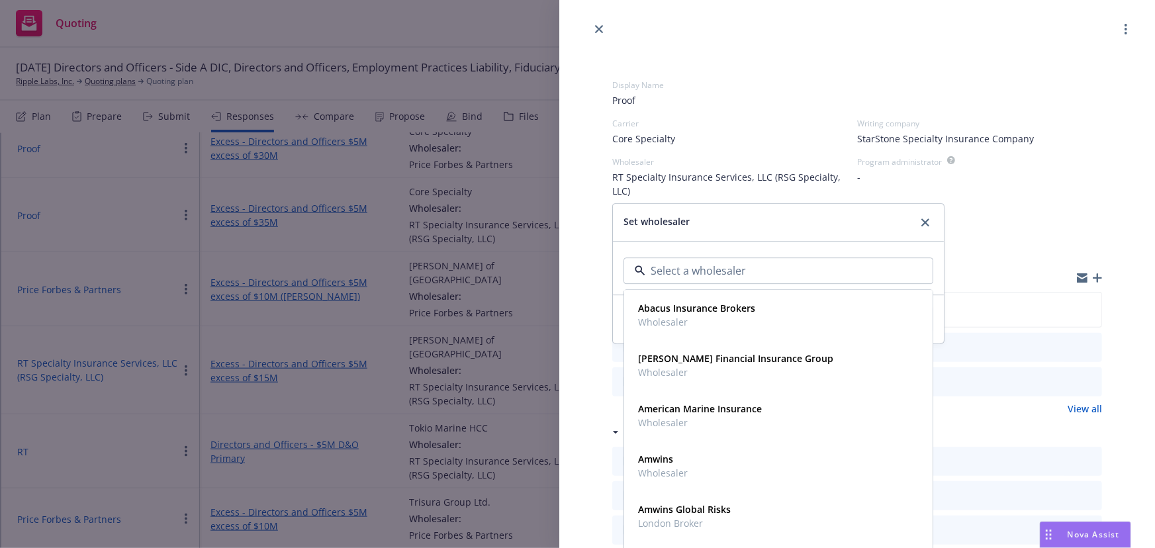
click at [852, 207] on div "Set wholesaler" at bounding box center [778, 222] width 331 height 37
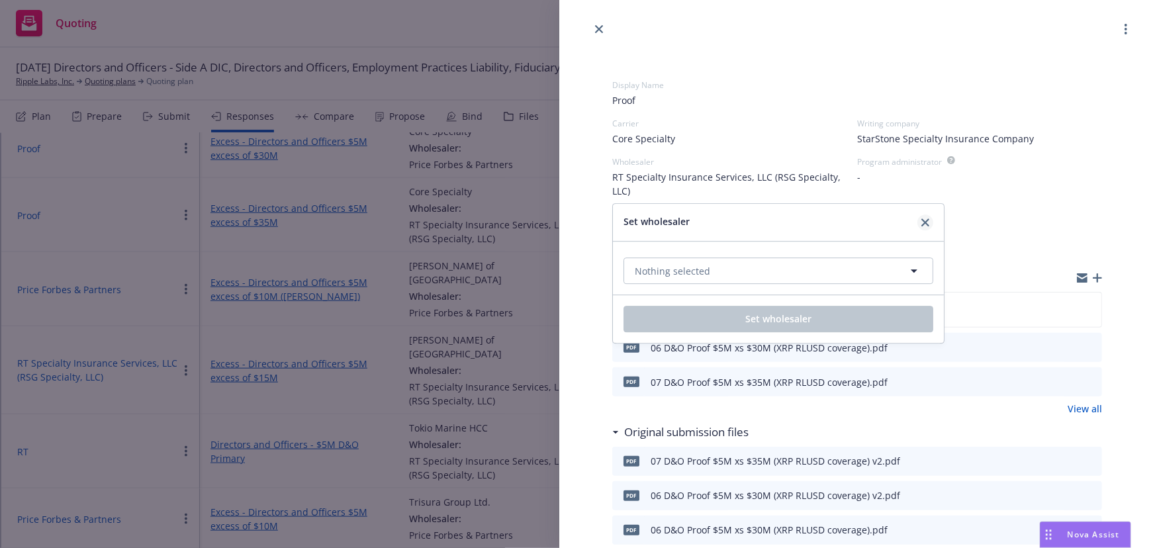
click at [924, 216] on link "close" at bounding box center [926, 223] width 16 height 16
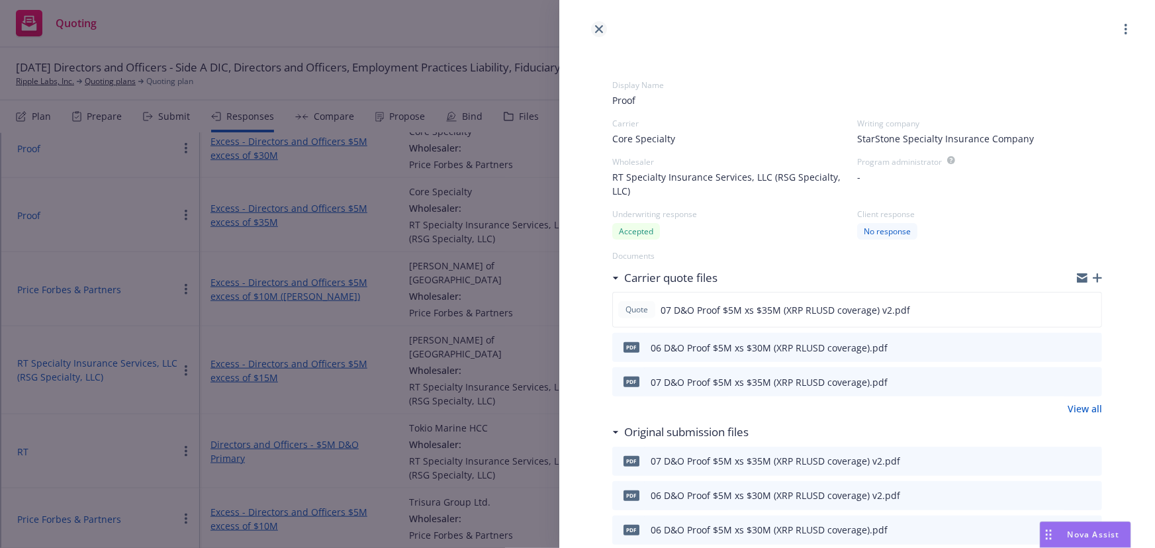
click at [602, 28] on icon "close" at bounding box center [599, 29] width 8 height 8
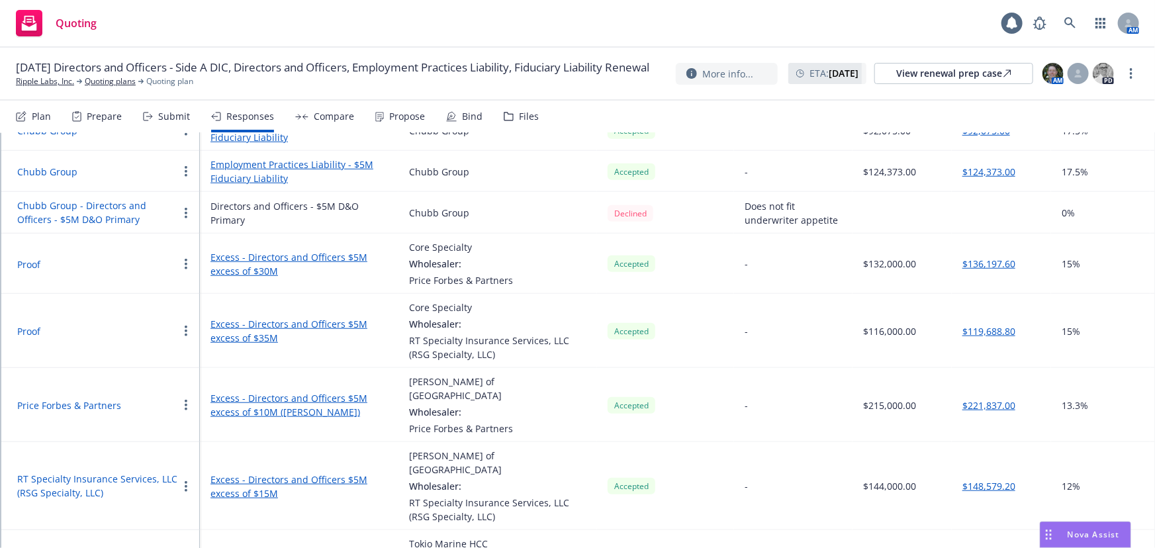
scroll to position [642, 0]
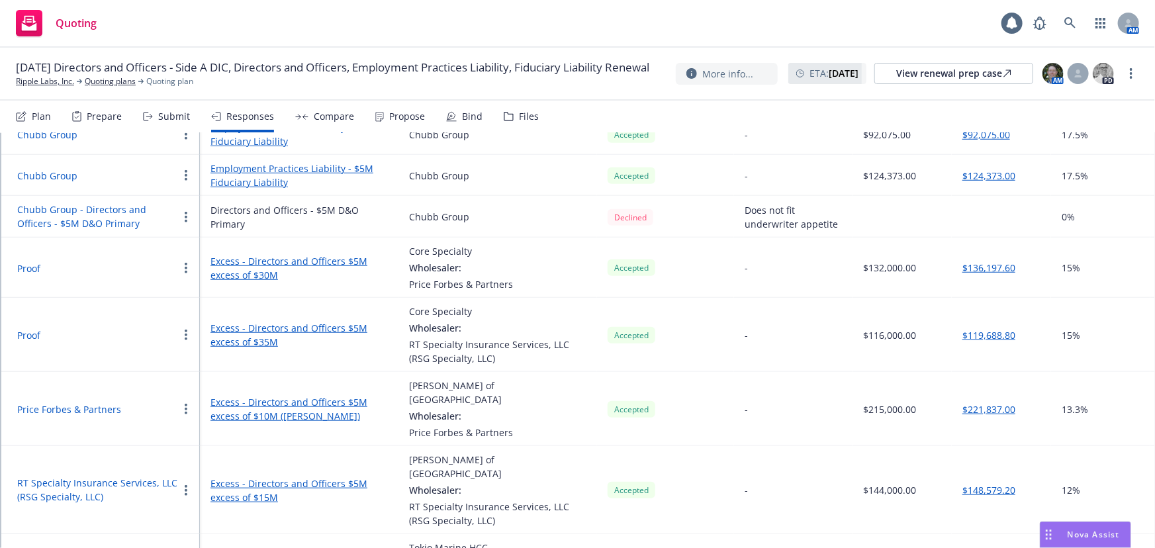
click at [30, 262] on button "Proof" at bounding box center [28, 269] width 23 height 14
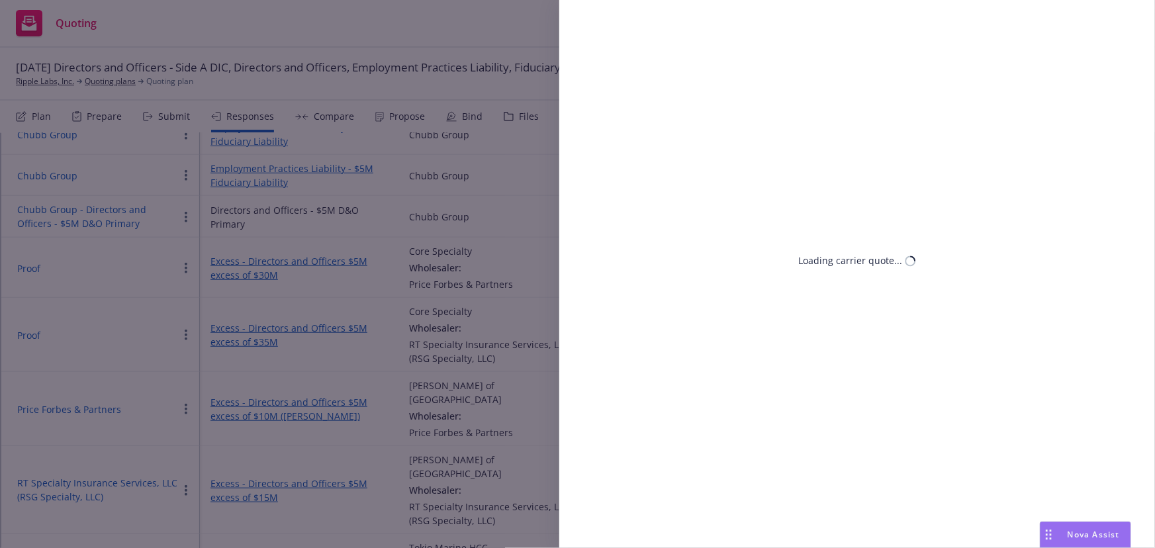
select select "CA"
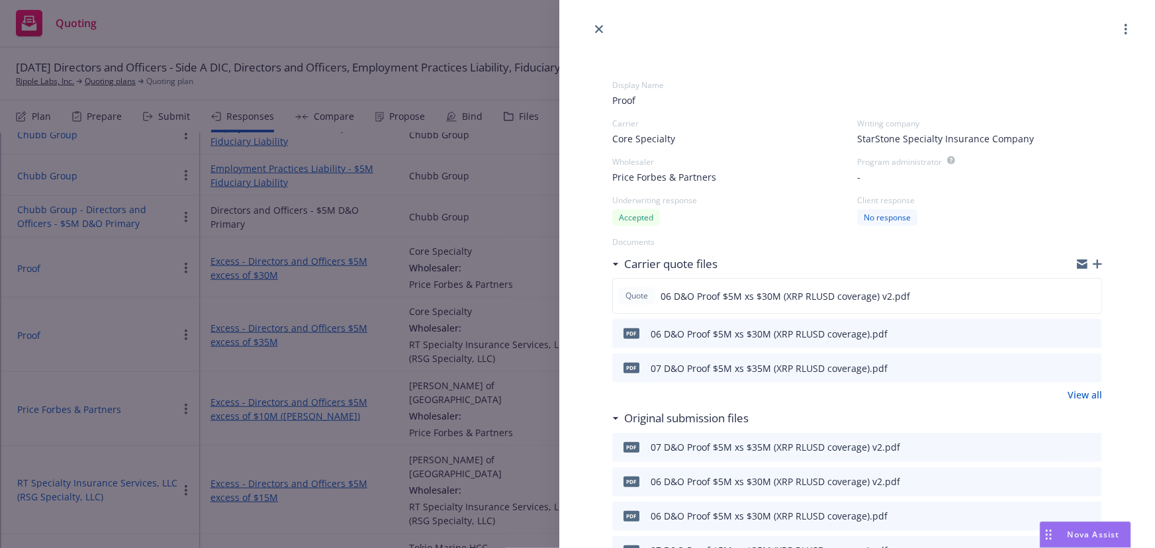
click at [667, 174] on span "Price Forbes & Partners" at bounding box center [664, 177] width 104 height 14
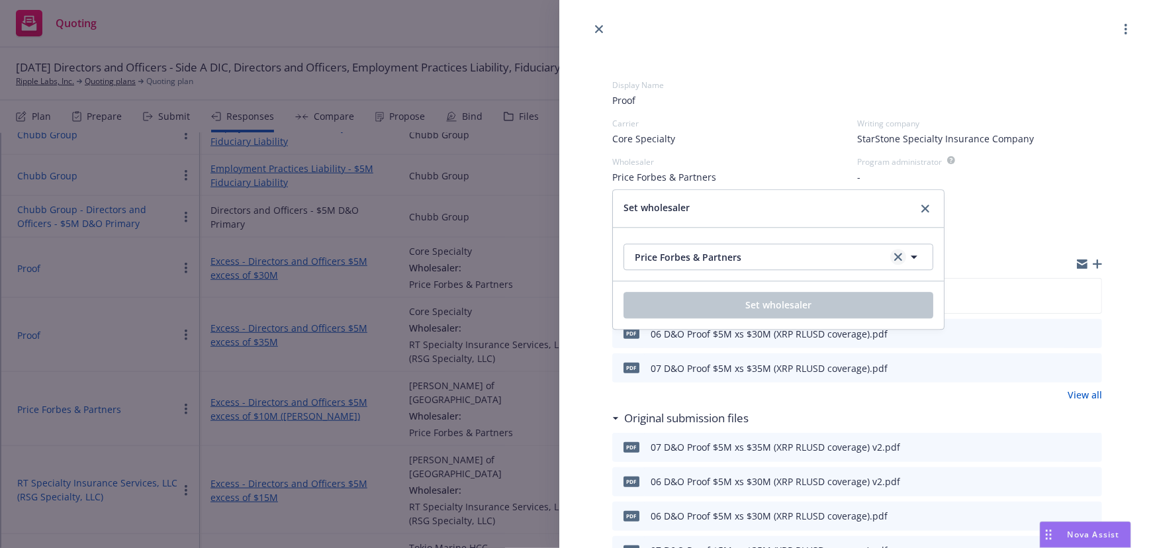
click at [896, 262] on link "clear selection" at bounding box center [898, 257] width 16 height 16
click at [839, 258] on button "Nothing selected" at bounding box center [779, 257] width 310 height 26
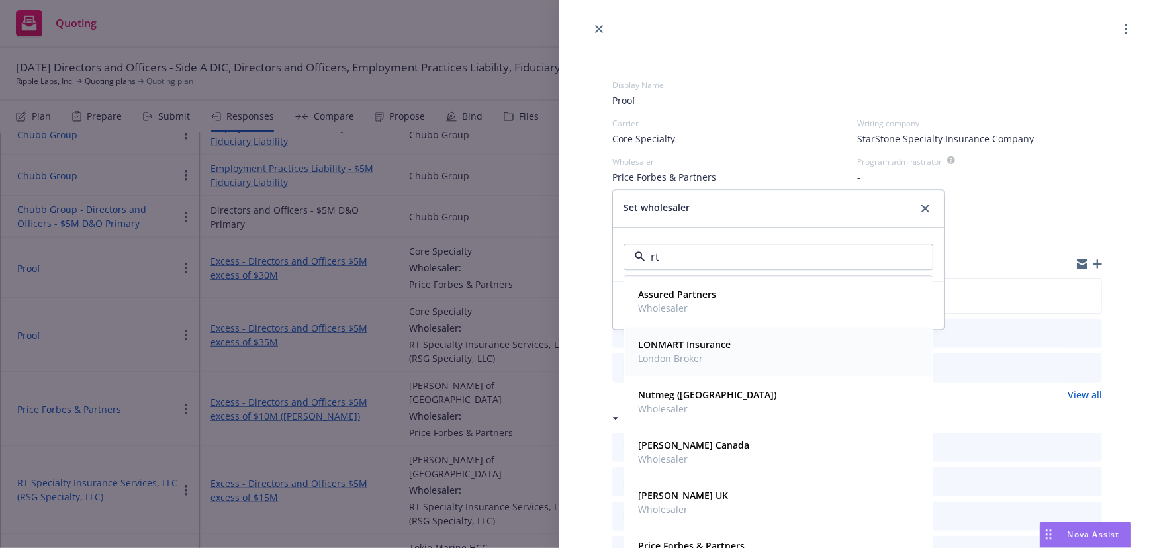
type input "rt s"
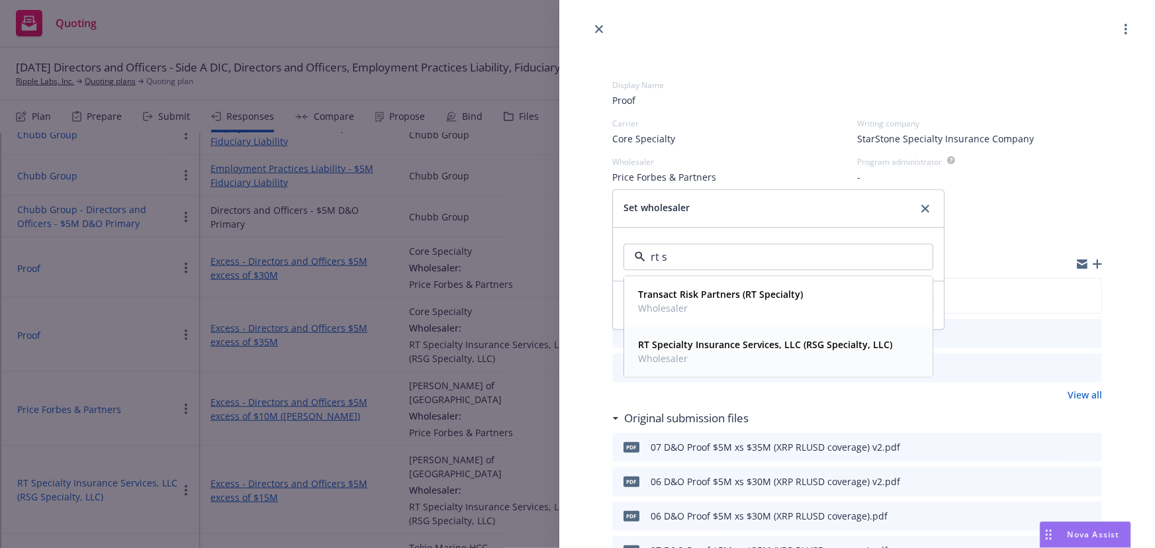
click at [735, 345] on strong "RT Specialty Insurance Services, LLC (RSG Specialty, LLC)" at bounding box center [765, 345] width 254 height 13
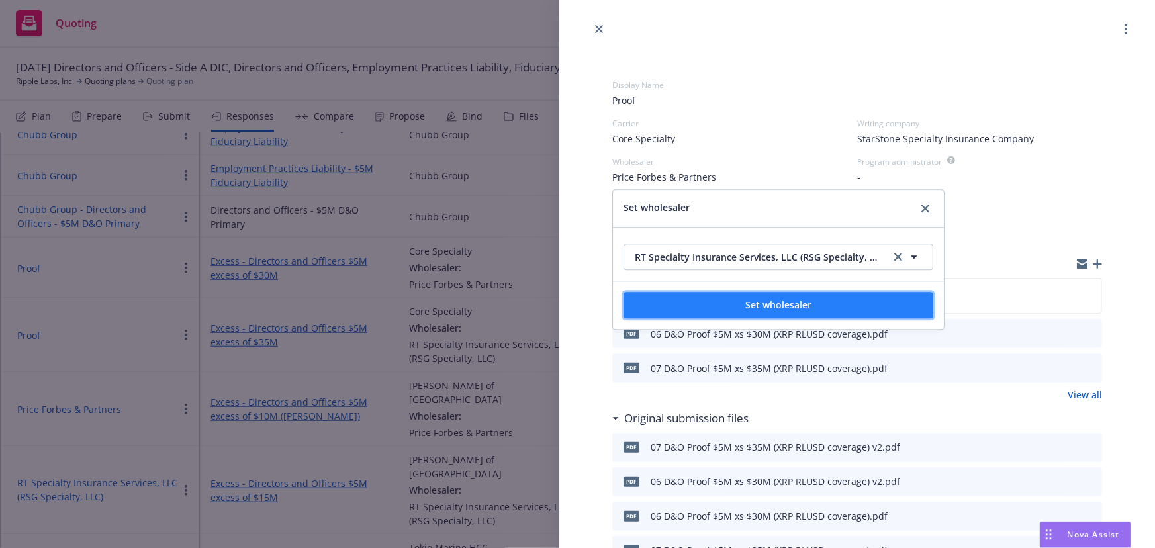
click at [834, 310] on button "Set wholesaler" at bounding box center [779, 305] width 310 height 26
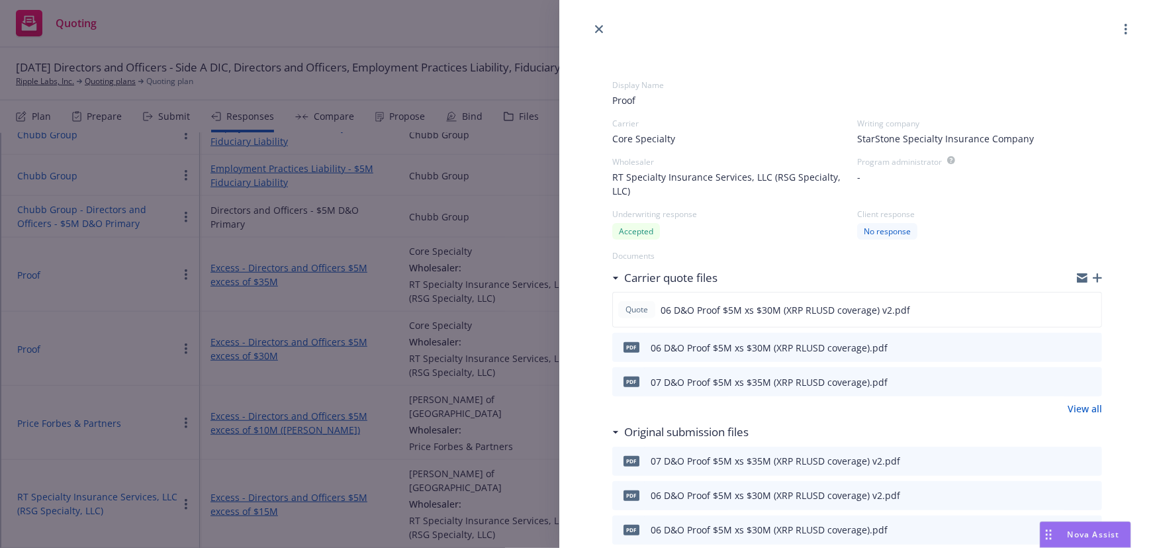
click at [649, 232] on div "Accepted" at bounding box center [636, 231] width 48 height 17
click at [649, 134] on span "Core Specialty" at bounding box center [643, 139] width 63 height 14
click at [718, 137] on div "Core Specialty" at bounding box center [734, 139] width 245 height 14
click at [665, 168] on div "Wholesaler RT Specialty Insurance Services, LLC (RSG Specialty, LLC)" at bounding box center [734, 177] width 245 height 42
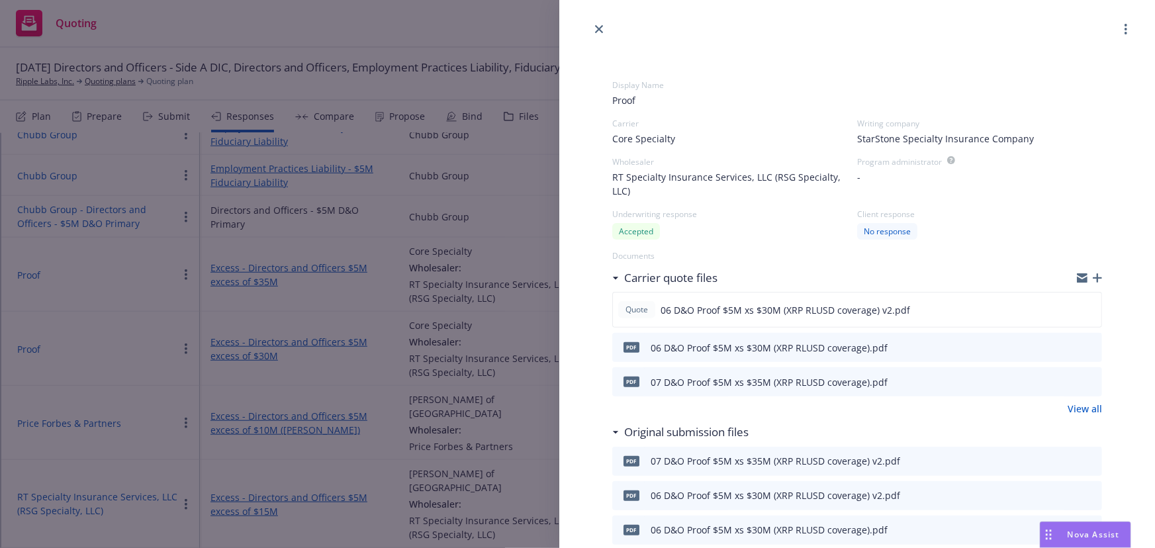
click at [665, 185] on span "RT Specialty Insurance Services, LLC (RSG Specialty, LLC)" at bounding box center [734, 184] width 245 height 28
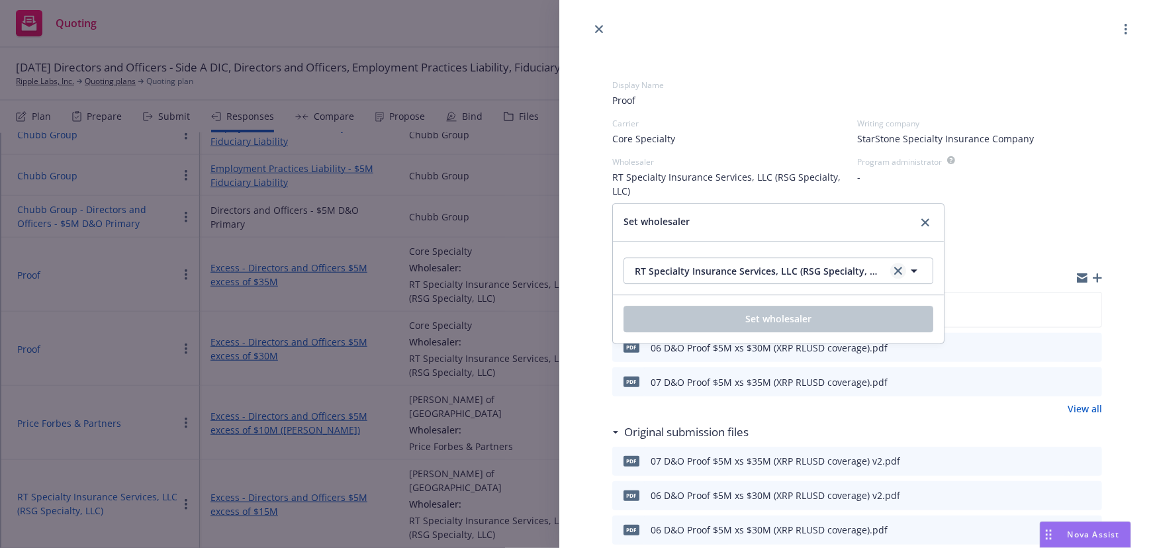
click at [900, 268] on icon "clear selection" at bounding box center [898, 271] width 8 height 8
click at [916, 269] on icon "button" at bounding box center [914, 270] width 7 height 3
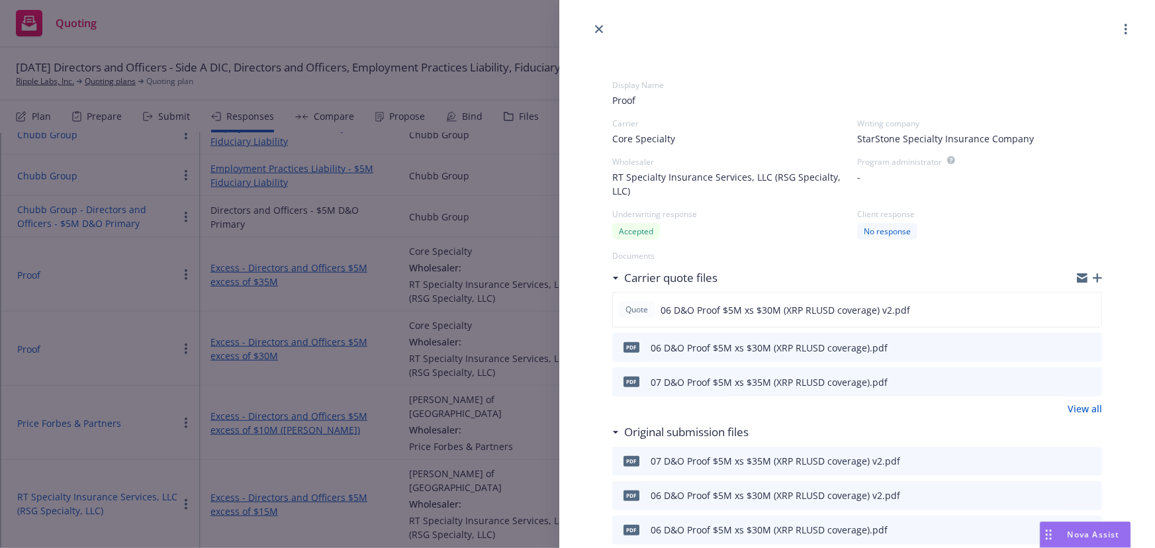
click at [726, 183] on span "RT Specialty Insurance Services, LLC (RSG Specialty, LLC)" at bounding box center [734, 184] width 245 height 28
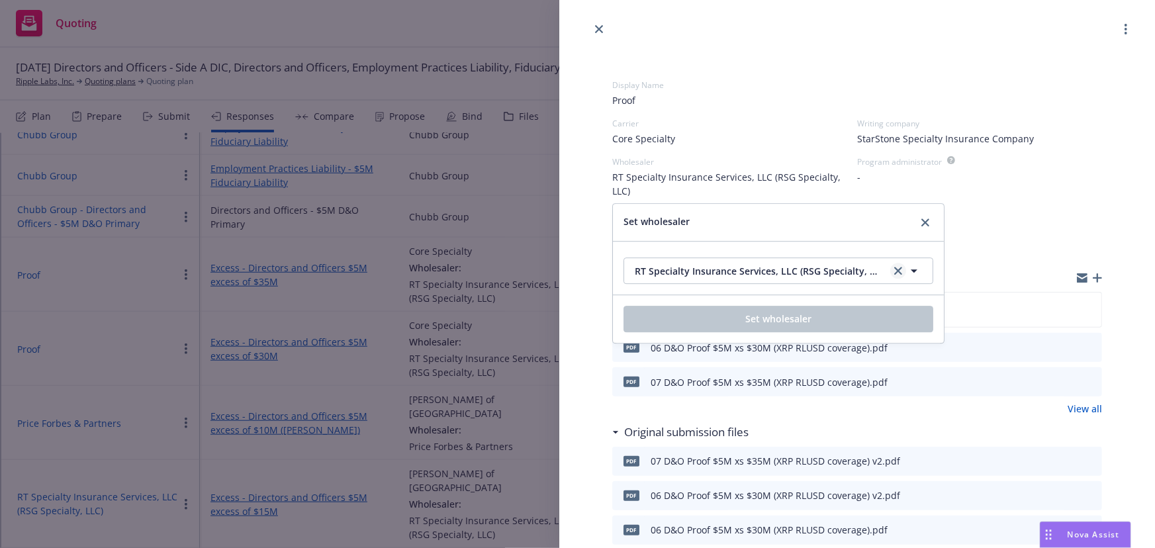
click at [902, 266] on link "clear selection" at bounding box center [898, 271] width 16 height 16
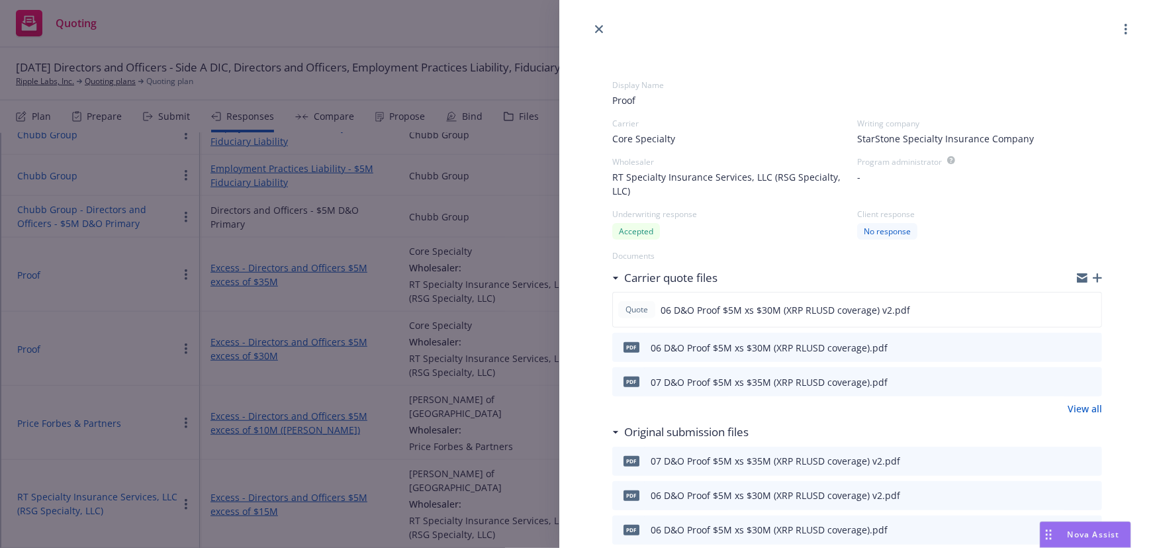
click at [595, 27] on icon "close" at bounding box center [599, 29] width 8 height 8
